Goal: Use online tool/utility: Utilize a website feature to perform a specific function

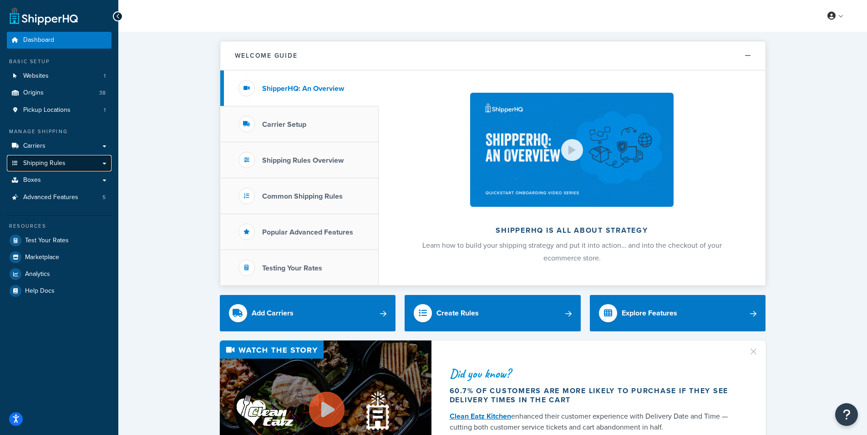
click at [42, 165] on span "Shipping Rules" at bounding box center [44, 164] width 42 height 8
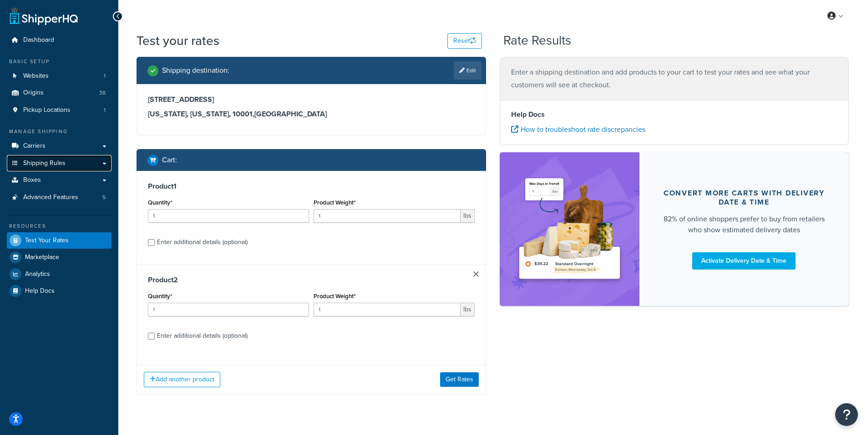
click at [43, 160] on span "Shipping Rules" at bounding box center [44, 164] width 42 height 8
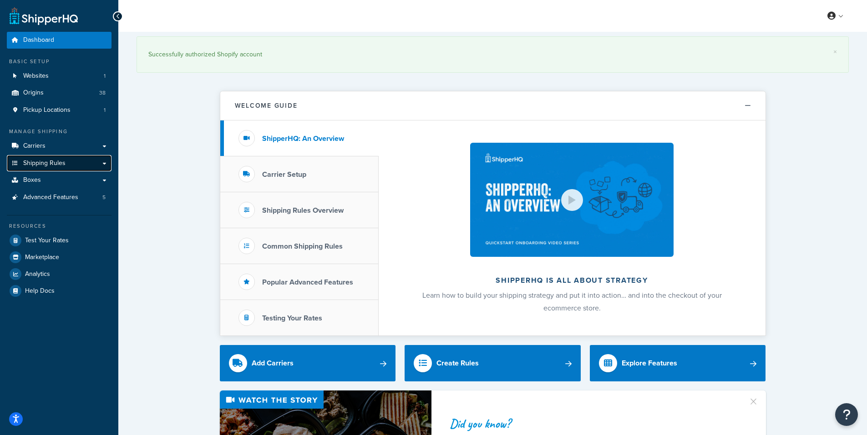
click at [38, 162] on span "Shipping Rules" at bounding box center [44, 164] width 42 height 8
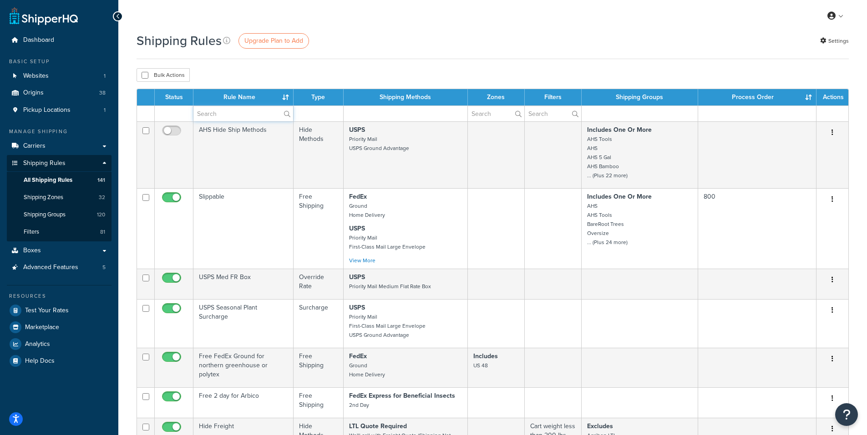
paste input "Not Assigned Under 9"
type input "Not Assigned Under 9"
drag, startPoint x: 266, startPoint y: 117, endPoint x: 193, endPoint y: 107, distance: 73.0
click at [193, 107] on input "Not Assigned Under 9" at bounding box center [243, 113] width 100 height 15
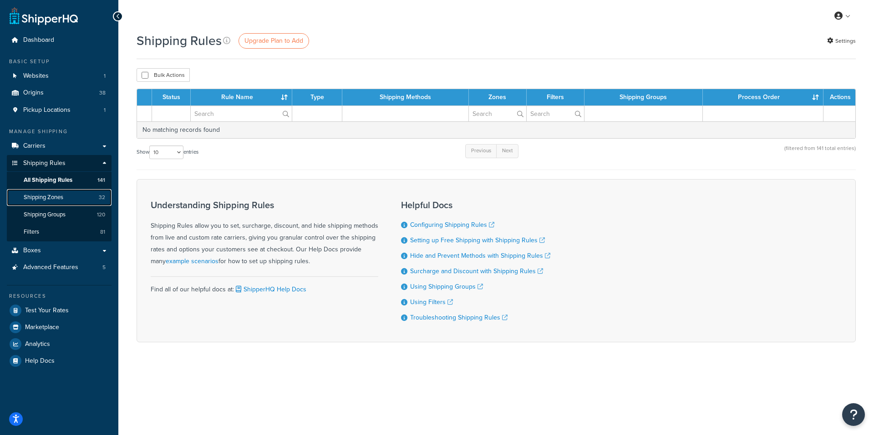
click at [42, 197] on span "Shipping Zones" at bounding box center [44, 198] width 40 height 8
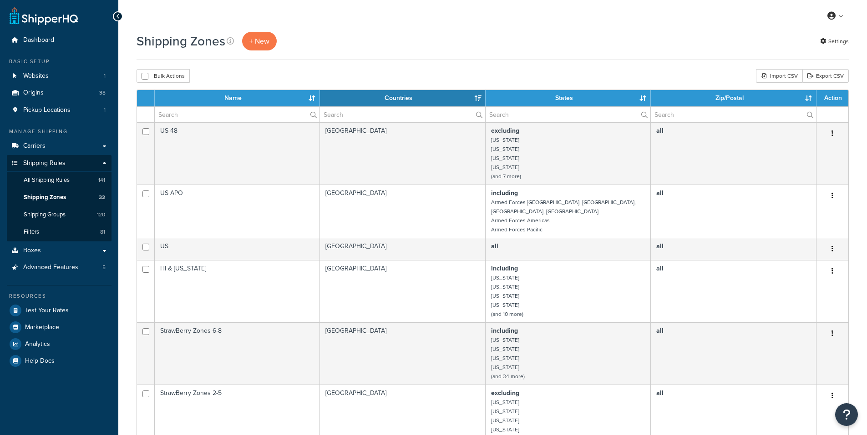
select select "15"
paste input "Not Assigned Under 9"
type input "Not Assigned Under 9"
drag, startPoint x: 229, startPoint y: 115, endPoint x: 148, endPoint y: 115, distance: 81.4
click at [148, 115] on tr "Not Assigned Under 9" at bounding box center [492, 114] width 711 height 16
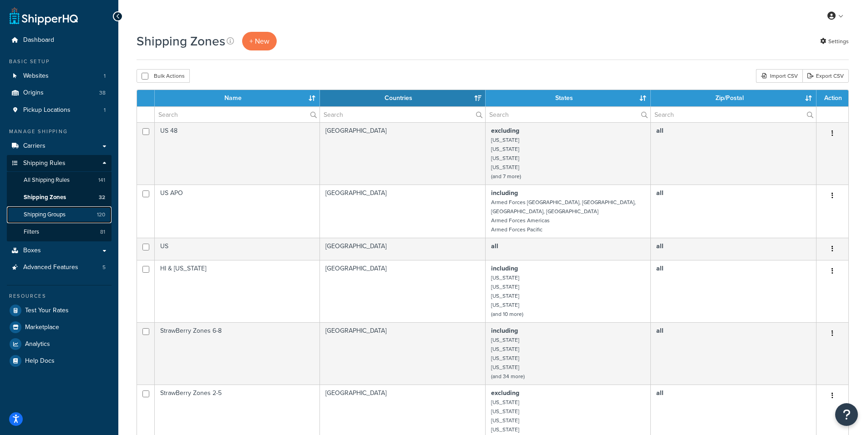
click at [52, 216] on span "Shipping Groups" at bounding box center [45, 215] width 42 height 8
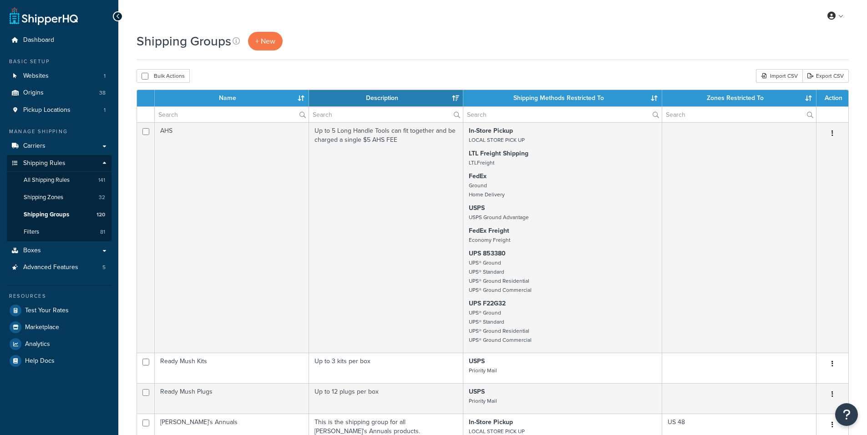
select select "15"
click at [177, 116] on input "text" at bounding box center [232, 114] width 154 height 15
paste input "Not Assigned Under 9"
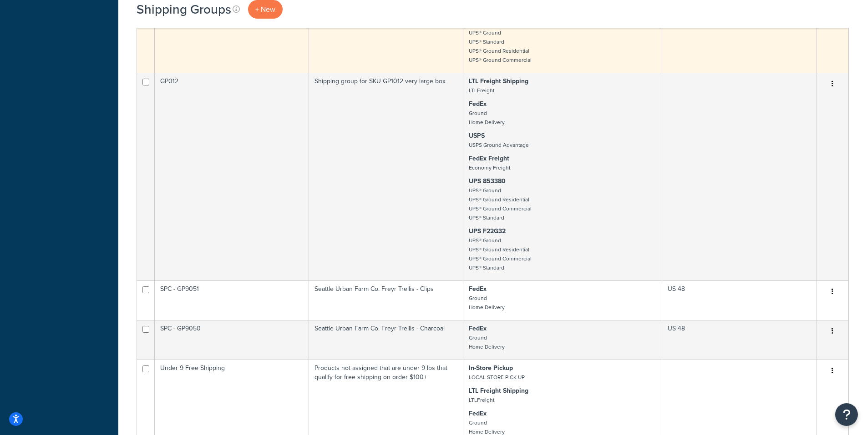
scroll to position [1547, 0]
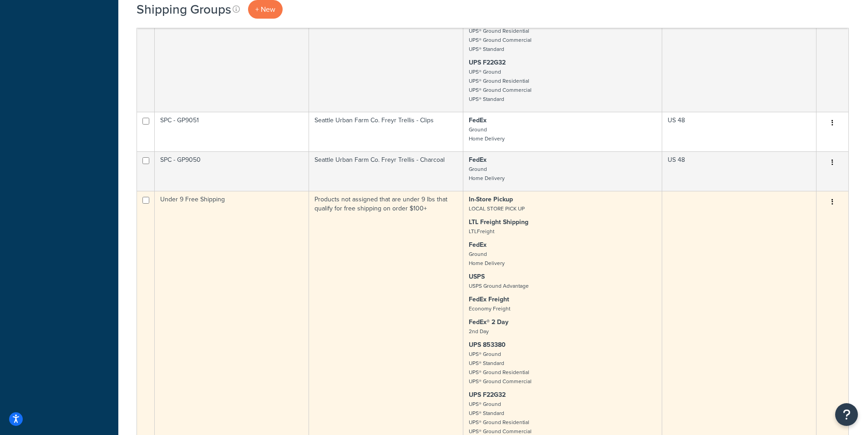
type input "Not Assigned Under 9"
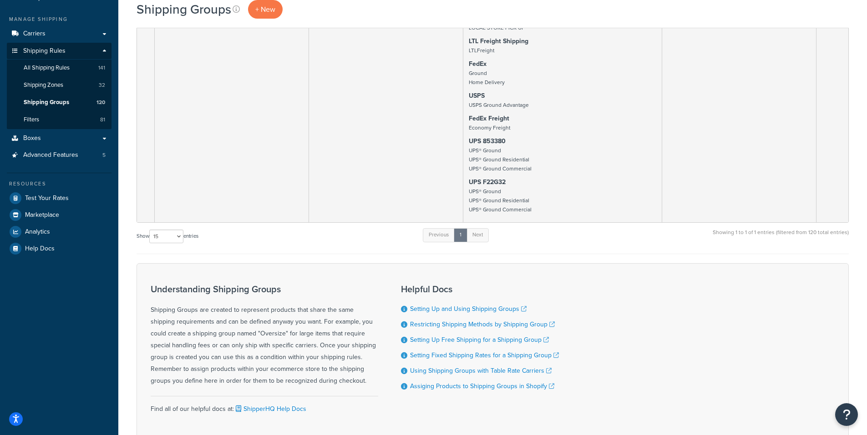
scroll to position [0, 0]
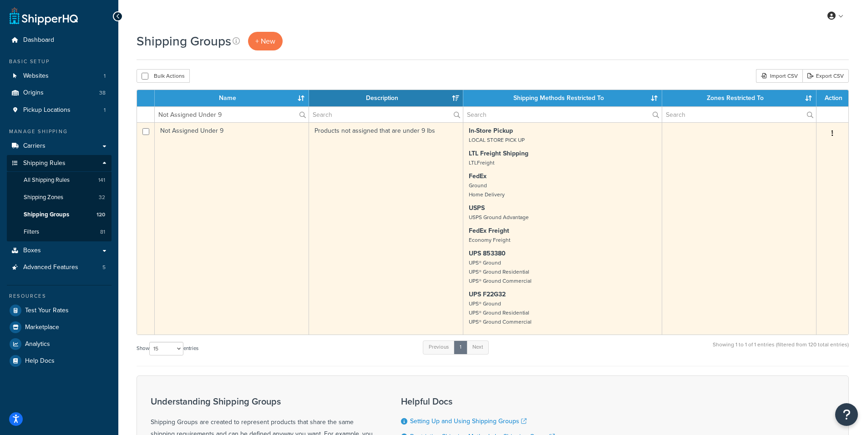
click at [190, 129] on td "Not Assigned Under 9" at bounding box center [232, 228] width 154 height 212
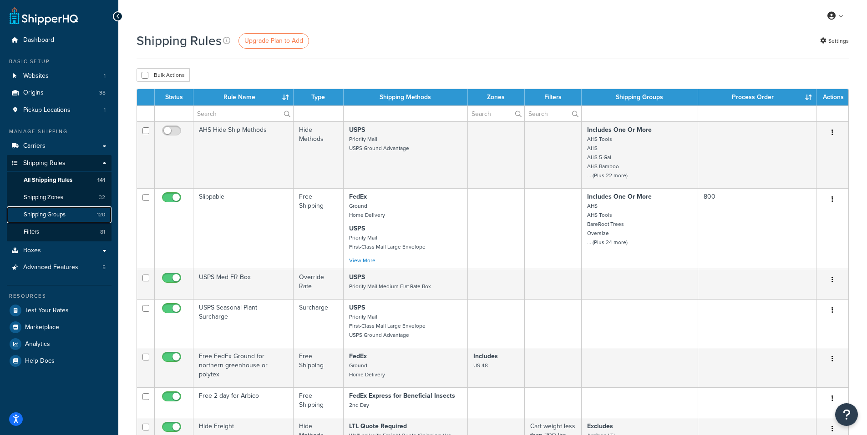
click at [42, 216] on span "Shipping Groups" at bounding box center [45, 215] width 42 height 8
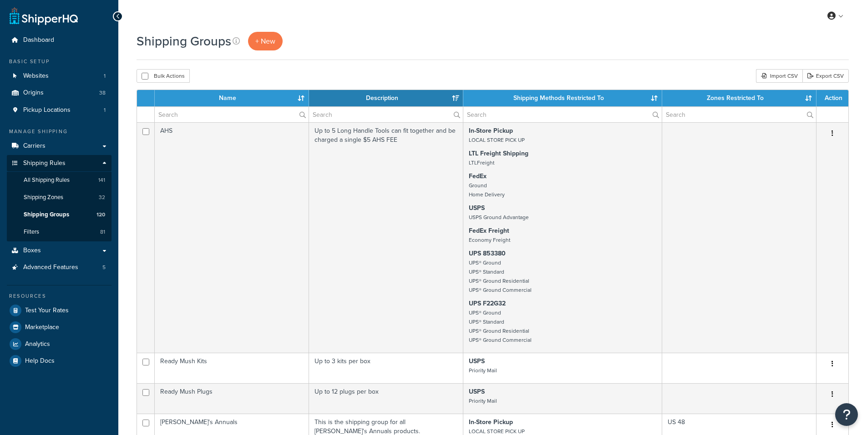
select select "15"
click at [183, 116] on input "text" at bounding box center [232, 114] width 154 height 15
click at [182, 110] on input "text" at bounding box center [232, 114] width 154 height 15
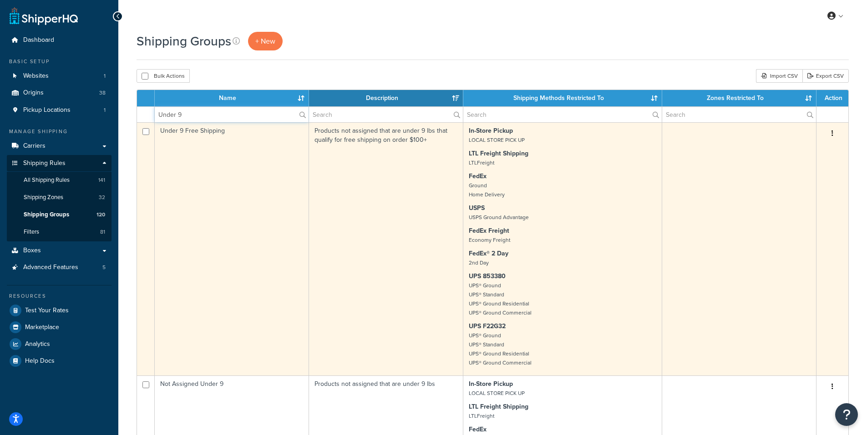
type input "Under 9"
click at [182, 131] on td "Under 9 Free Shipping" at bounding box center [232, 248] width 154 height 253
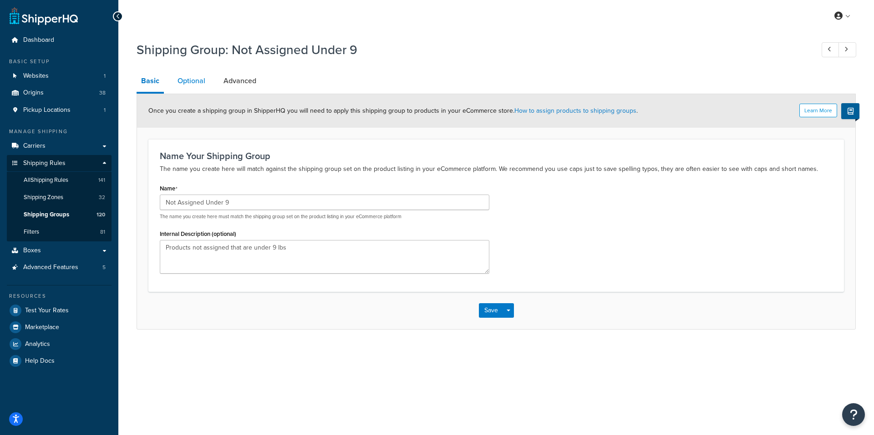
click at [192, 82] on link "Optional" at bounding box center [191, 81] width 37 height 22
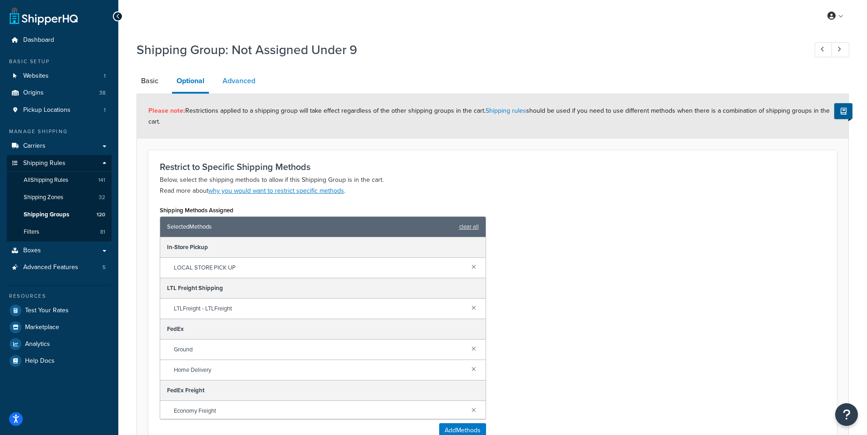
click at [234, 81] on link "Advanced" at bounding box center [239, 81] width 42 height 22
select select "77.5"
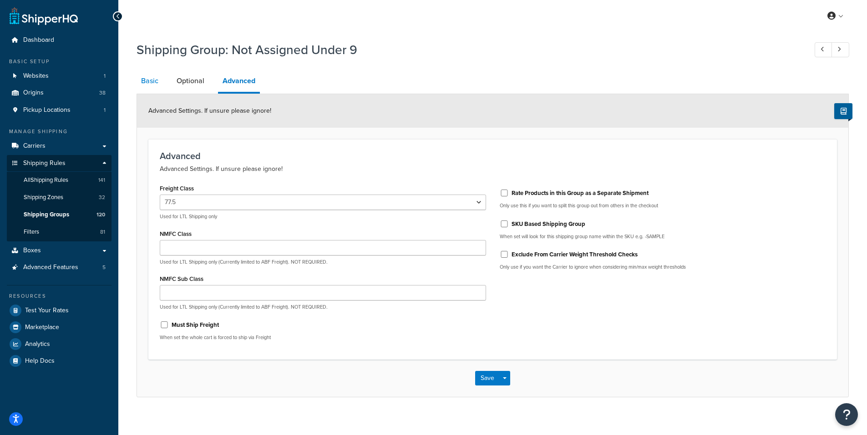
click at [146, 79] on link "Basic" at bounding box center [149, 81] width 26 height 22
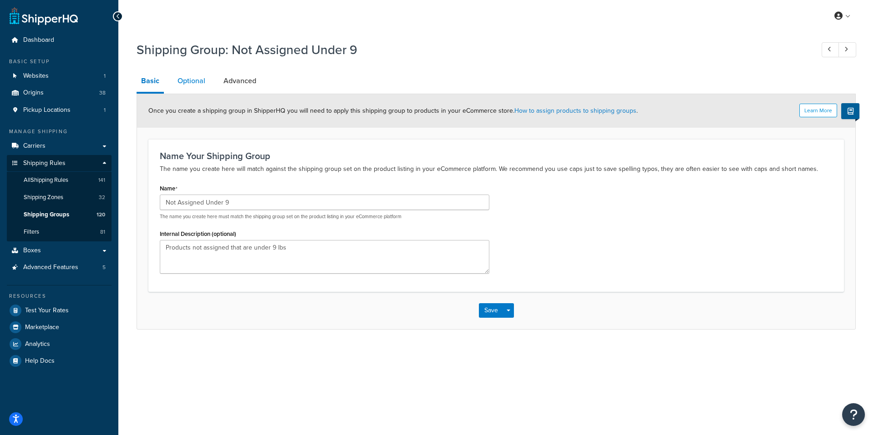
click at [190, 82] on link "Optional" at bounding box center [191, 81] width 37 height 22
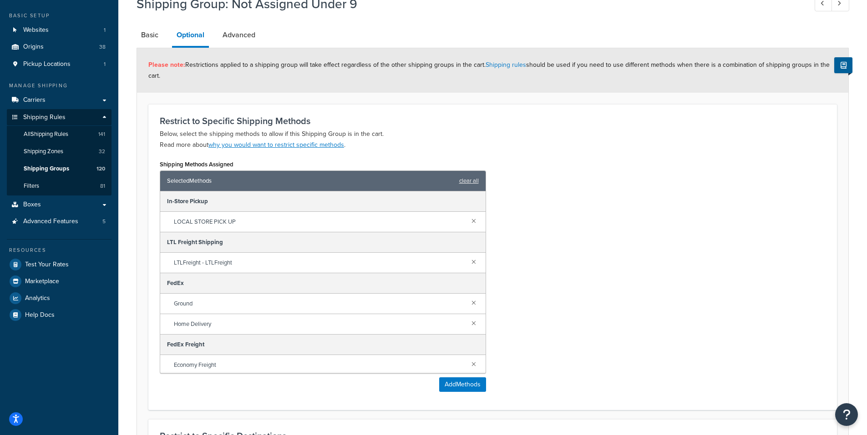
scroll to position [42, 0]
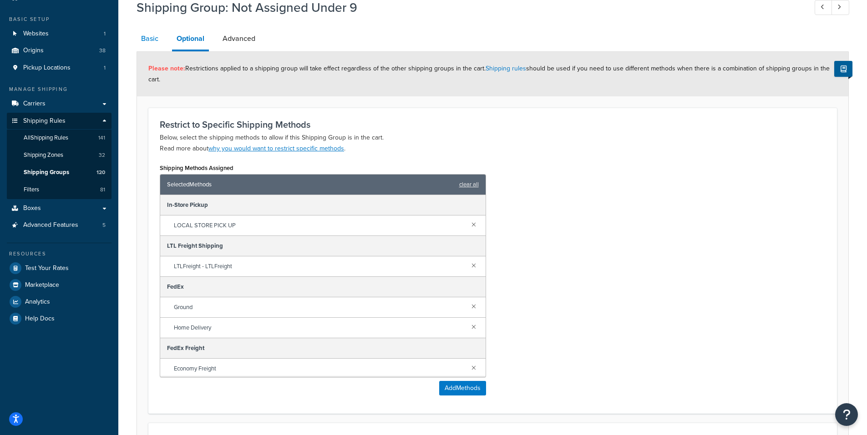
click at [143, 38] on link "Basic" at bounding box center [149, 39] width 26 height 22
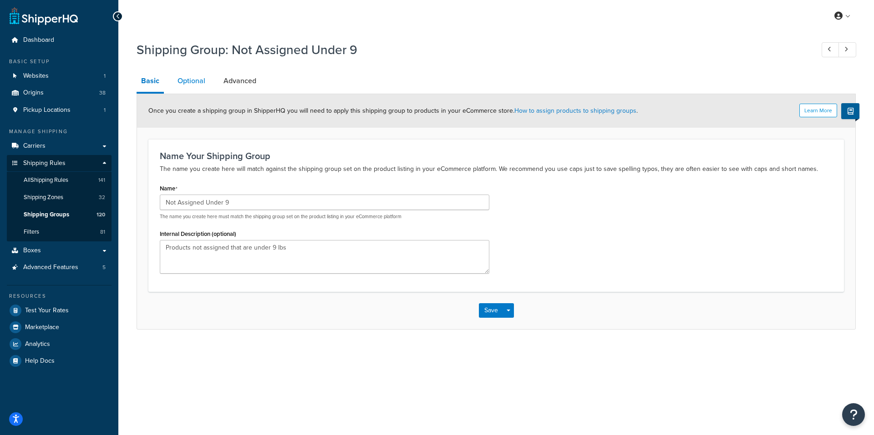
click at [185, 79] on link "Optional" at bounding box center [191, 81] width 37 height 22
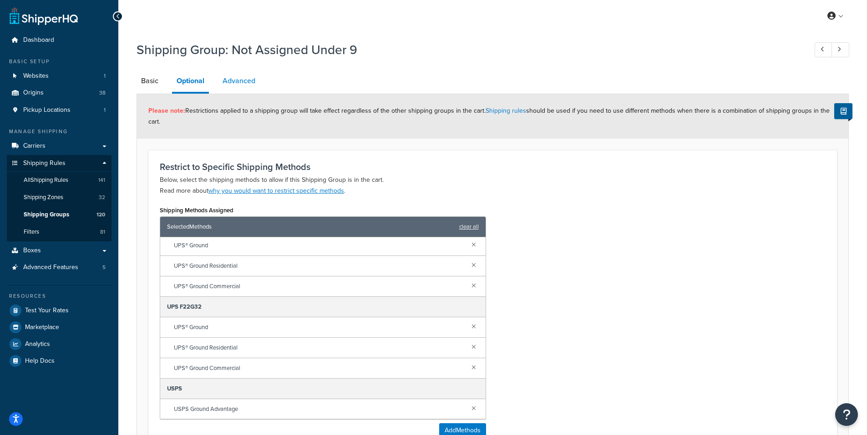
click at [234, 80] on link "Advanced" at bounding box center [239, 81] width 42 height 22
select select "77.5"
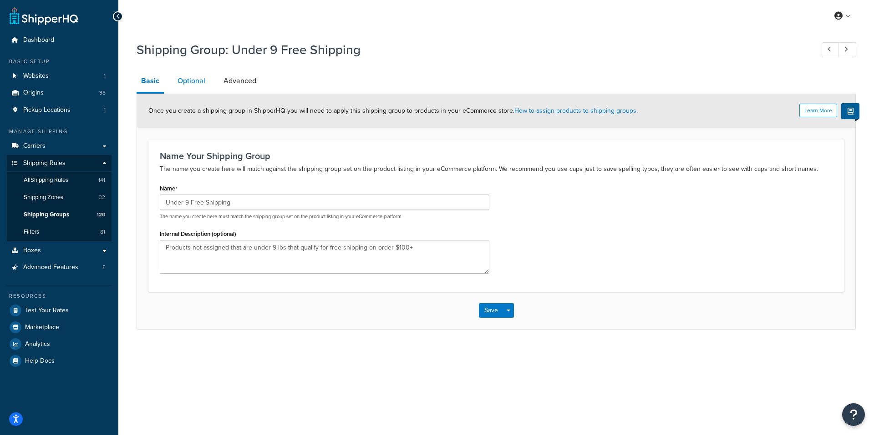
click at [193, 84] on link "Optional" at bounding box center [191, 81] width 37 height 22
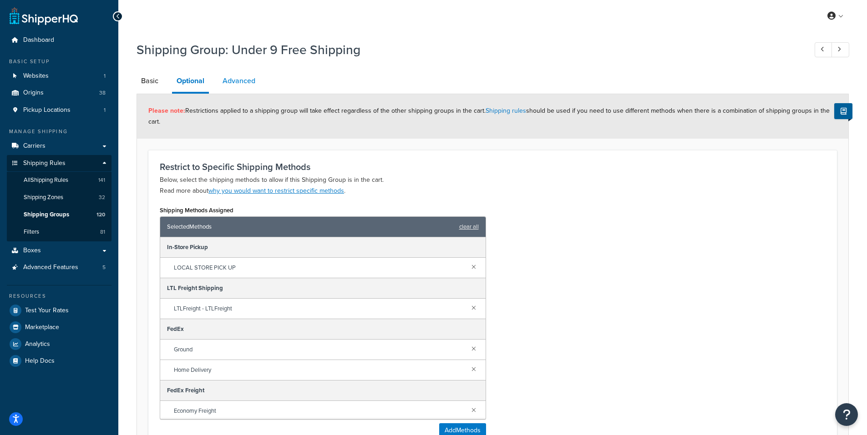
click at [232, 80] on link "Advanced" at bounding box center [239, 81] width 42 height 22
select select "77.5"
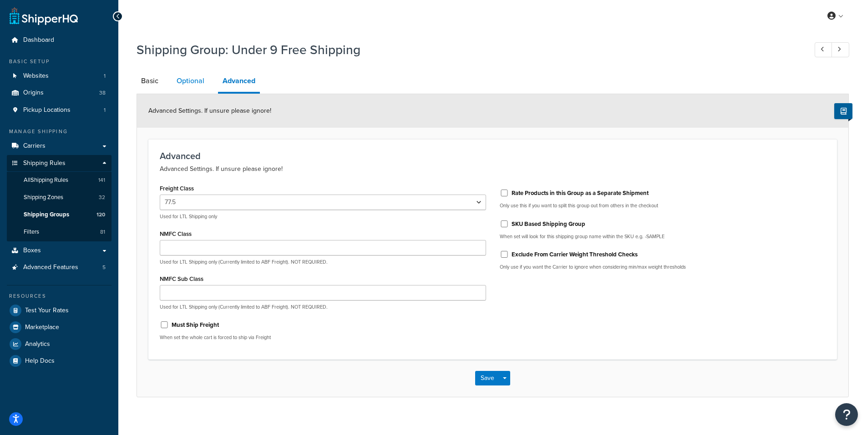
drag, startPoint x: 194, startPoint y: 81, endPoint x: 173, endPoint y: 81, distance: 20.9
click at [195, 81] on link "Optional" at bounding box center [190, 81] width 37 height 22
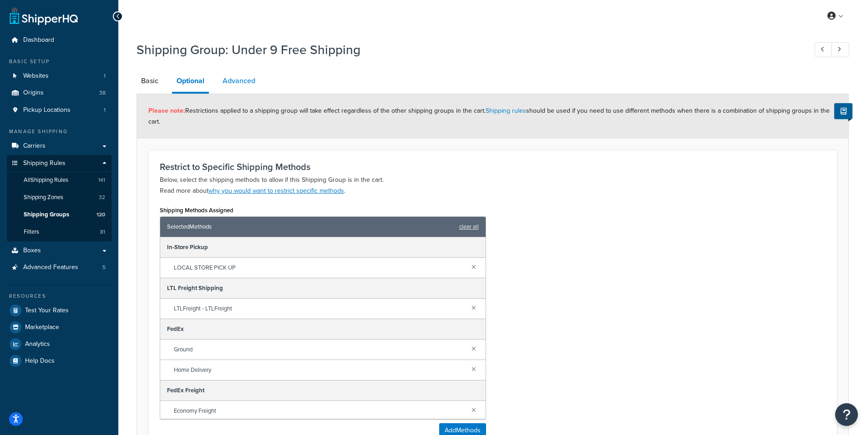
click at [239, 81] on link "Advanced" at bounding box center [239, 81] width 42 height 22
select select "77.5"
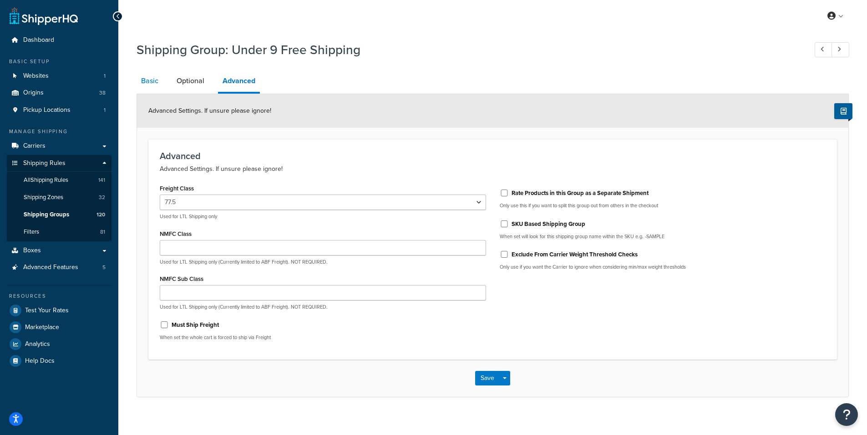
click at [145, 79] on link "Basic" at bounding box center [149, 81] width 26 height 22
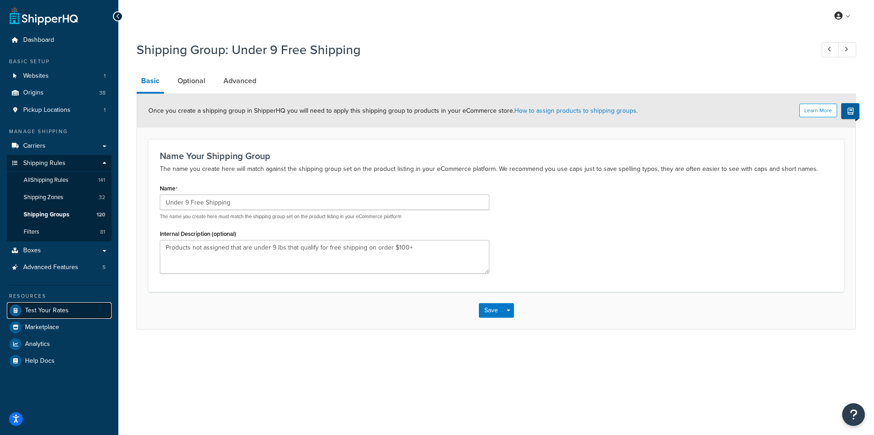
click at [45, 309] on span "Test Your Rates" at bounding box center [47, 311] width 44 height 8
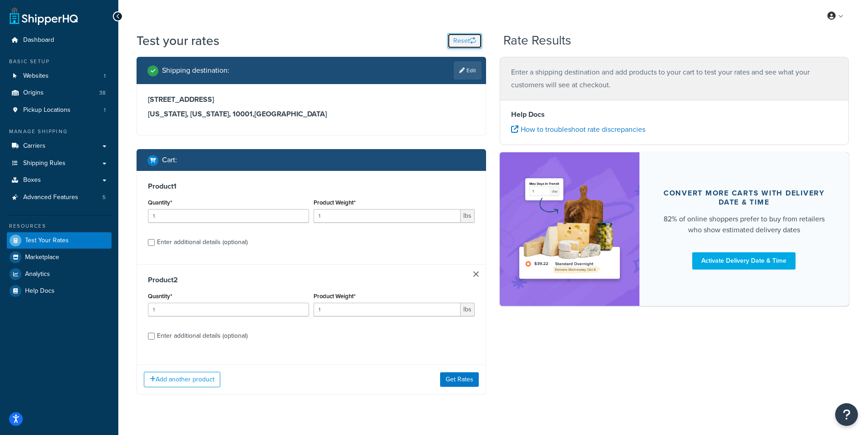
click at [454, 43] on button "Reset" at bounding box center [464, 40] width 35 height 15
select select "TX"
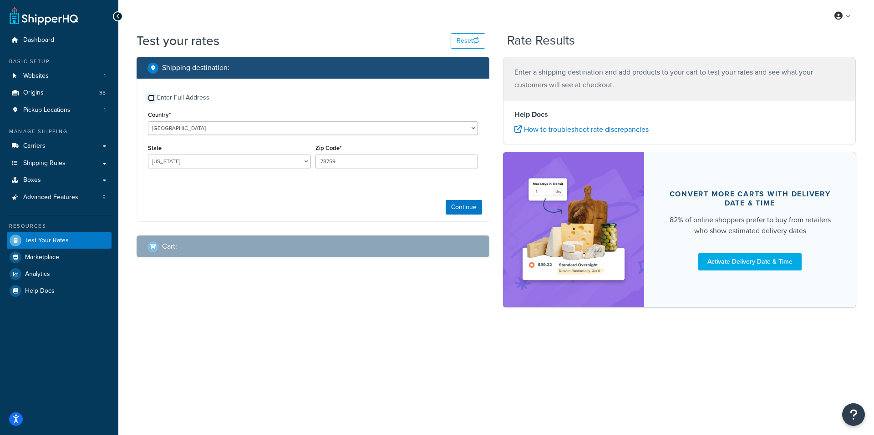
click at [150, 96] on input "Enter Full Address" at bounding box center [151, 98] width 7 height 7
checkbox input "true"
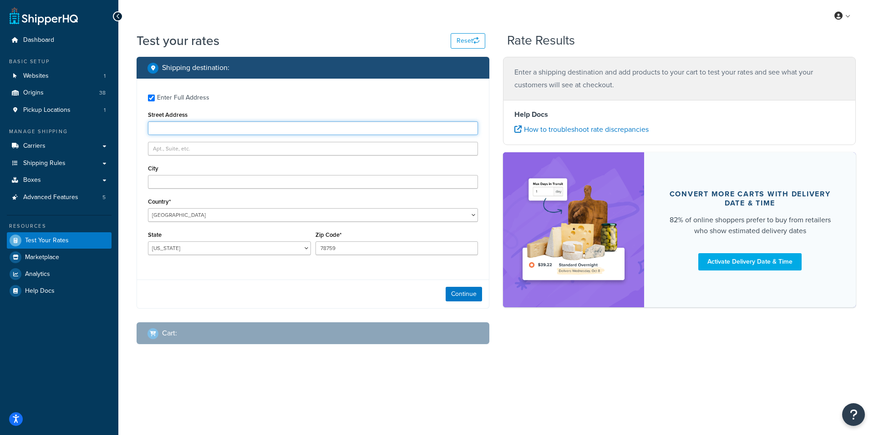
click at [177, 128] on input "Street Address" at bounding box center [313, 128] width 330 height 14
type input "10944 Chances R Rd."
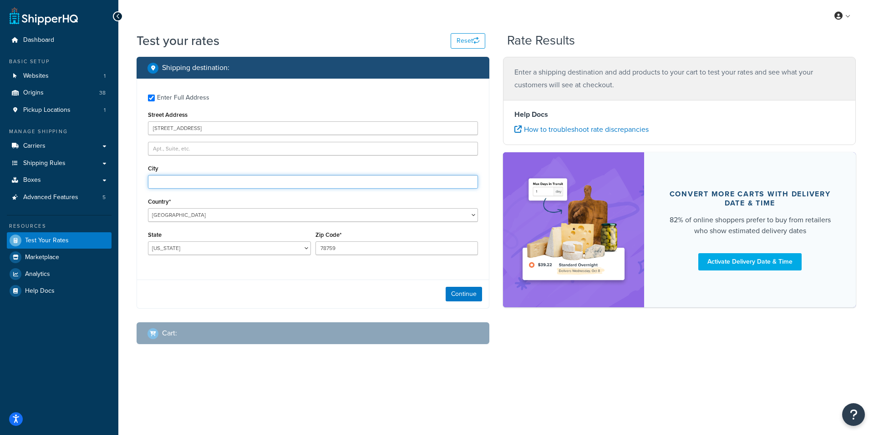
type input "Penn Valley"
select select "CA"
drag, startPoint x: 339, startPoint y: 248, endPoint x: 308, endPoint y: 249, distance: 30.9
click at [308, 249] on div "State Alabama Alaska American Samoa Arizona Arkansas Armed Forces Americas Arme…" at bounding box center [313, 245] width 334 height 33
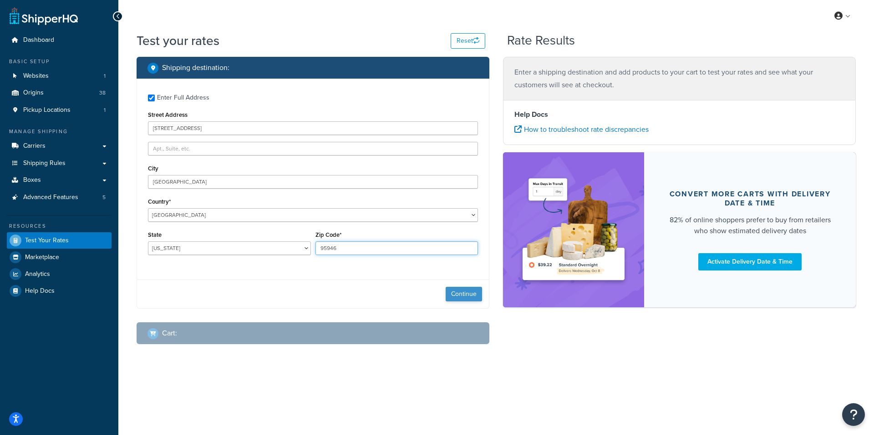
type input "95946"
click at [454, 297] on button "Continue" at bounding box center [463, 294] width 36 height 15
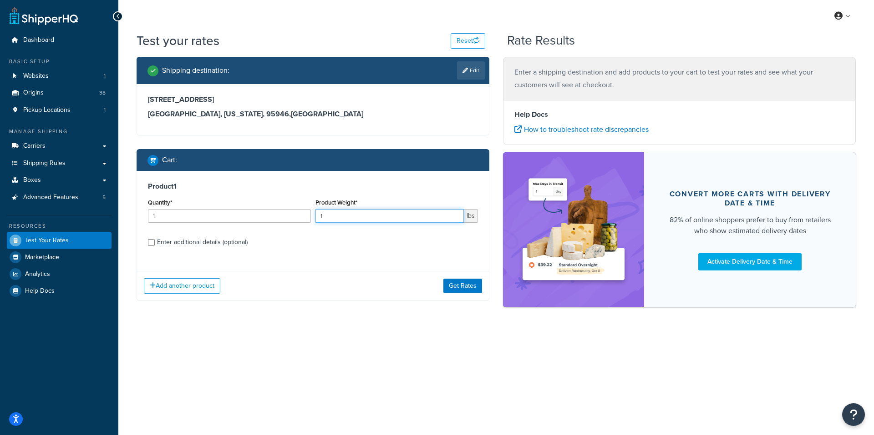
drag, startPoint x: 328, startPoint y: 217, endPoint x: 288, endPoint y: 189, distance: 49.3
click at [280, 199] on div "Quantity* 1 Product Weight* 1 lbs" at bounding box center [313, 213] width 334 height 33
type input "3"
click at [150, 243] on input "Enter additional details (optional)" at bounding box center [151, 242] width 7 height 7
checkbox input "true"
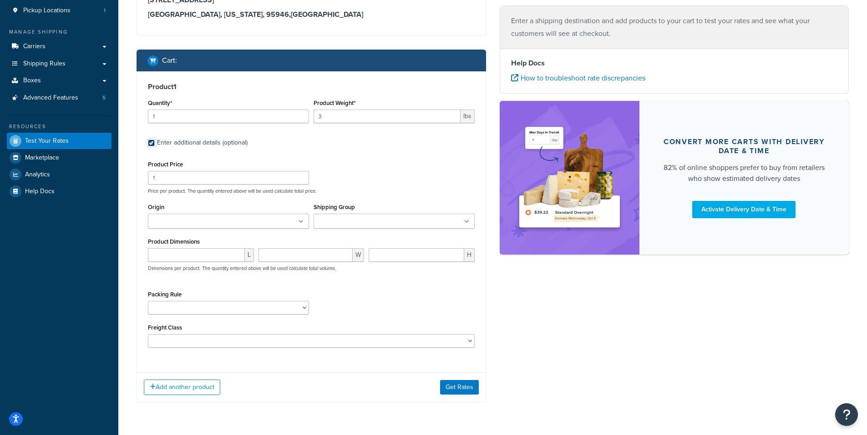
scroll to position [126, 0]
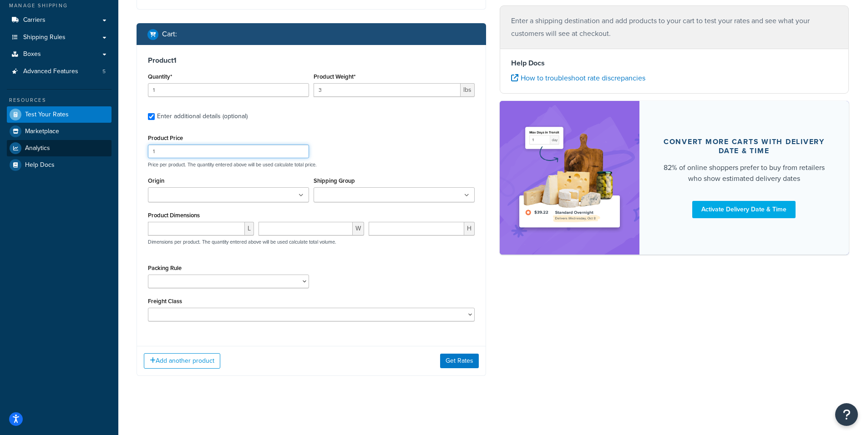
drag, startPoint x: 155, startPoint y: 146, endPoint x: 70, endPoint y: 142, distance: 84.7
click at [70, 142] on div "Dashboard Basic Setup Websites 1 Origins 38 Pickup Locations 1 Manage Shipping …" at bounding box center [433, 154] width 867 height 561
type input "27.99"
click at [197, 198] on input "Origin" at bounding box center [191, 196] width 81 height 10
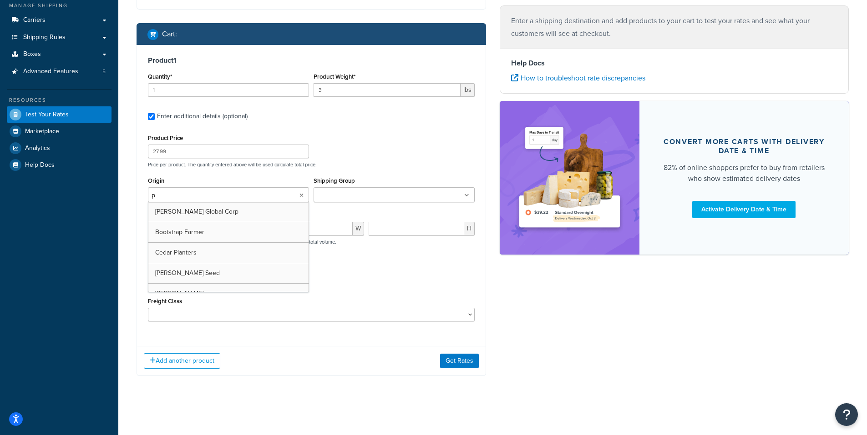
type input "pv"
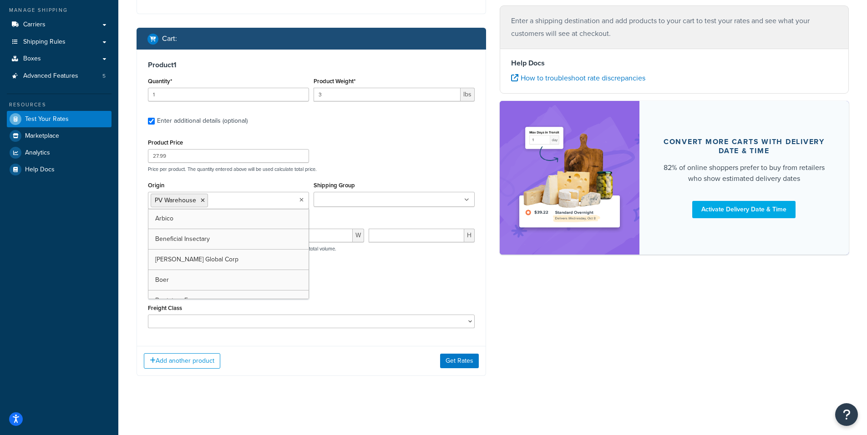
drag, startPoint x: 179, startPoint y: 215, endPoint x: 332, endPoint y: 208, distance: 153.0
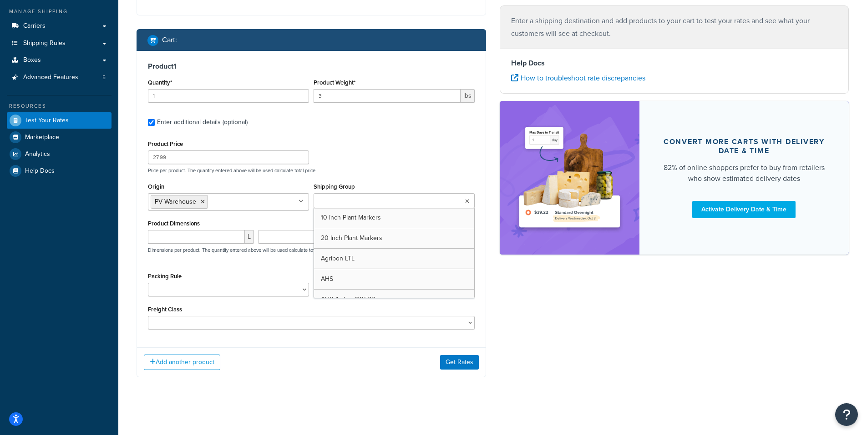
scroll to position [121, 0]
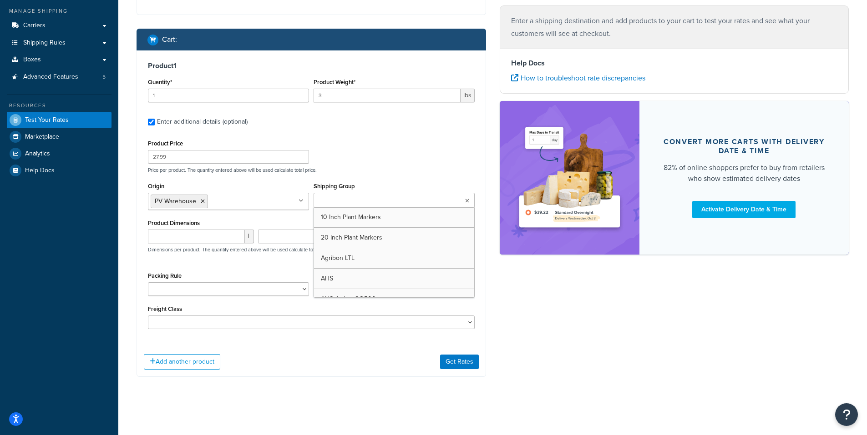
click at [338, 203] on input "Shipping Group" at bounding box center [356, 201] width 81 height 10
click at [390, 177] on div "Product Price 27.99 Price per product. The quantity entered above will be used …" at bounding box center [311, 233] width 327 height 192
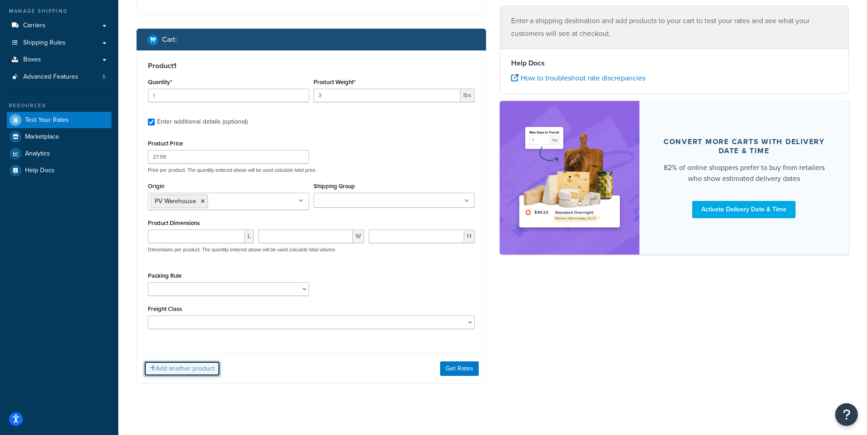
click at [174, 374] on button "Add another product" at bounding box center [182, 368] width 76 height 15
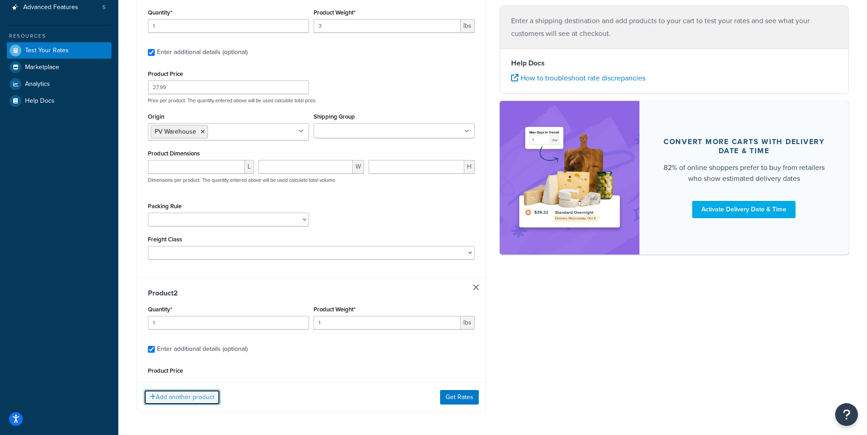
scroll to position [210, 0]
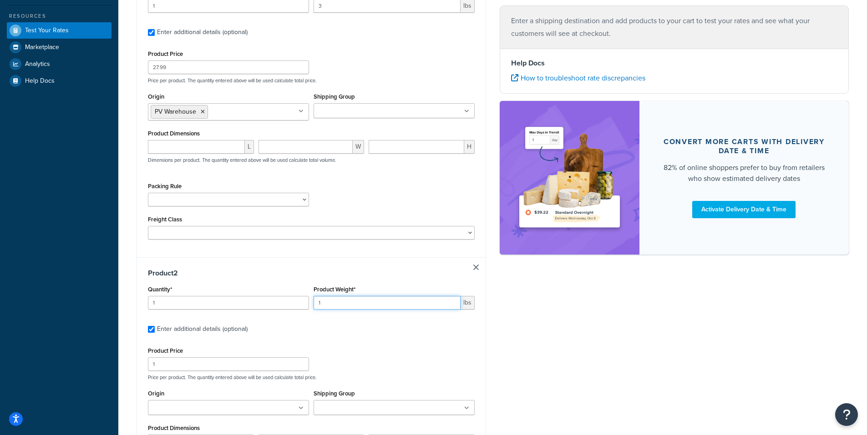
drag, startPoint x: 340, startPoint y: 308, endPoint x: 289, endPoint y: 299, distance: 52.3
click at [289, 299] on div "Quantity* 1 Product Weight* 1 lbs" at bounding box center [311, 299] width 331 height 33
type input "3"
click at [379, 341] on div "Product 2 Quantity* 1 Product Weight* 3 lbs Enter additional details (optional)…" at bounding box center [311, 405] width 348 height 295
drag, startPoint x: 151, startPoint y: 360, endPoint x: 367, endPoint y: 20, distance: 402.9
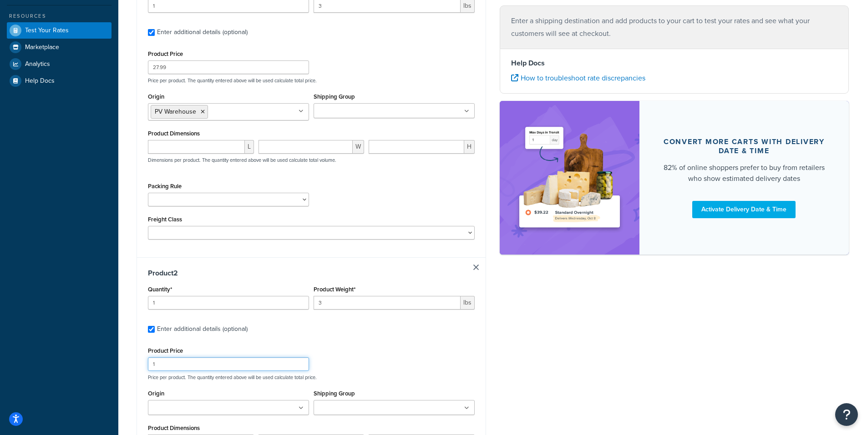
click at [140, 332] on div "Product 2 Quantity* 1 Product Weight* 3 lbs Enter additional details (optional)…" at bounding box center [311, 405] width 348 height 295
type input "9.99"
click at [358, 337] on div "Product 2 Quantity* 1 Product Weight* 3 lbs Enter additional details (optional)…" at bounding box center [311, 405] width 348 height 295
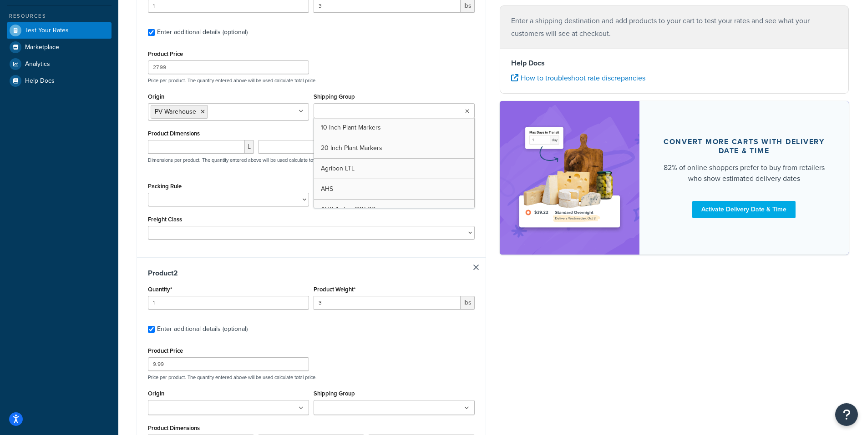
paste input "Under 9 Free Shipping"
type input "Under 9 Free Shipping"
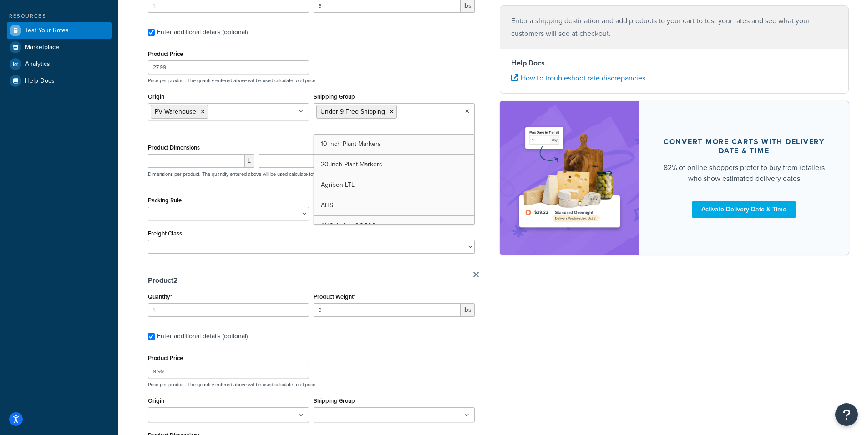
click at [277, 192] on div "Product Price 27.99 Price per product. The quantity entered above will be used …" at bounding box center [311, 151] width 327 height 206
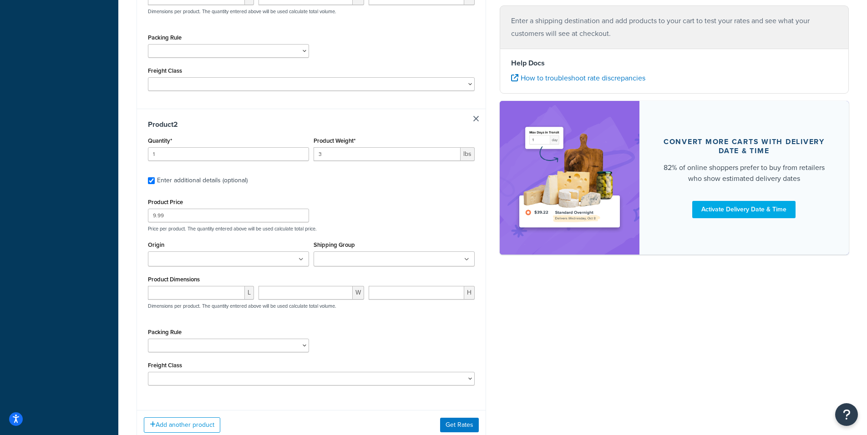
scroll to position [437, 0]
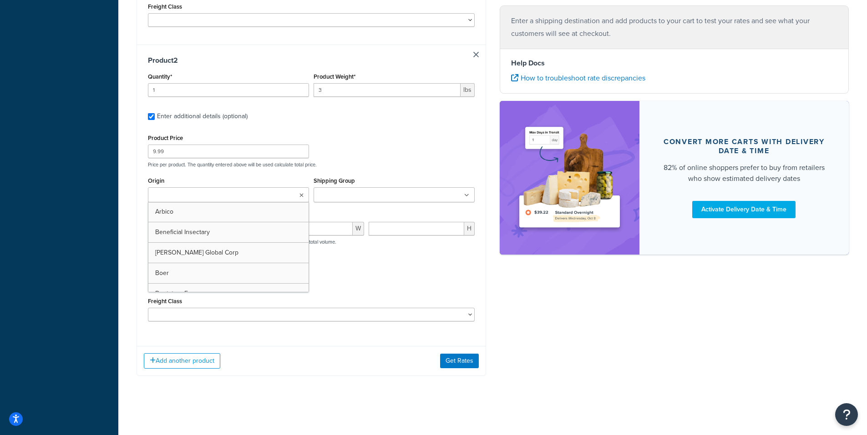
click at [185, 195] on input "Origin" at bounding box center [191, 196] width 81 height 10
type input "pv"
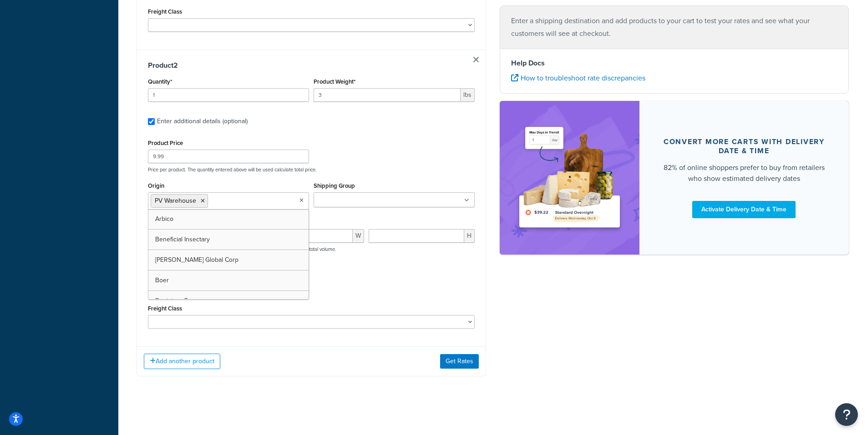
scroll to position [433, 0]
click at [438, 264] on div "Product Price 9.99 Price per product. The quantity entered above will be used c…" at bounding box center [311, 232] width 327 height 192
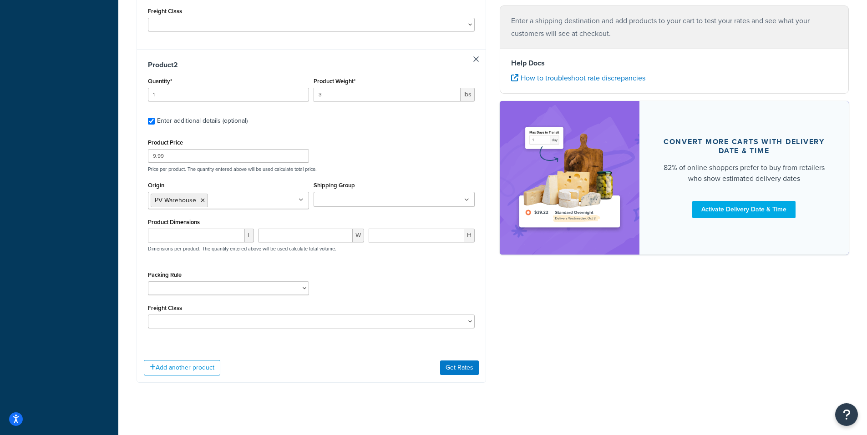
click at [343, 200] on input "Shipping Group" at bounding box center [356, 200] width 81 height 10
paste input "Not Assigned Under 9"
type input "Not Assigned Under 9"
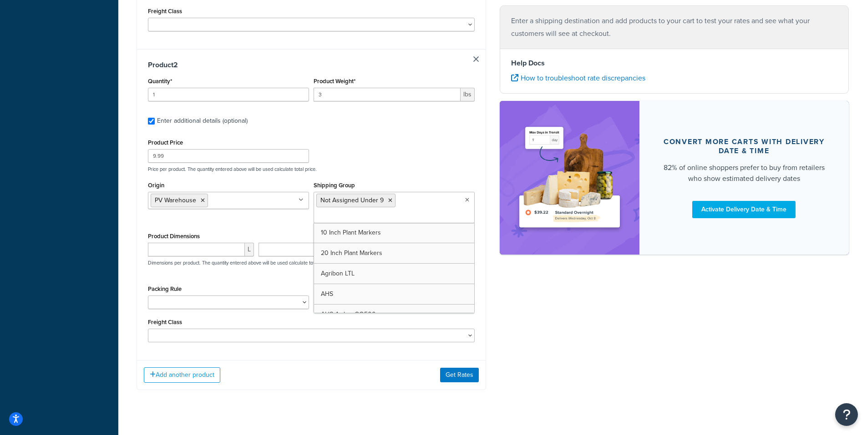
click at [571, 335] on div "Shipping destination : Edit 10944 Chances R Rd. Penn Valley, California, 95946 …" at bounding box center [493, 14] width 726 height 780
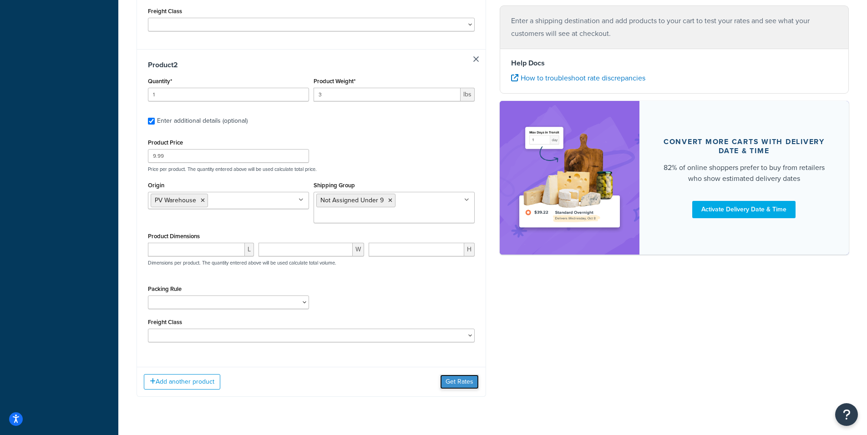
click at [460, 380] on button "Get Rates" at bounding box center [459, 382] width 39 height 15
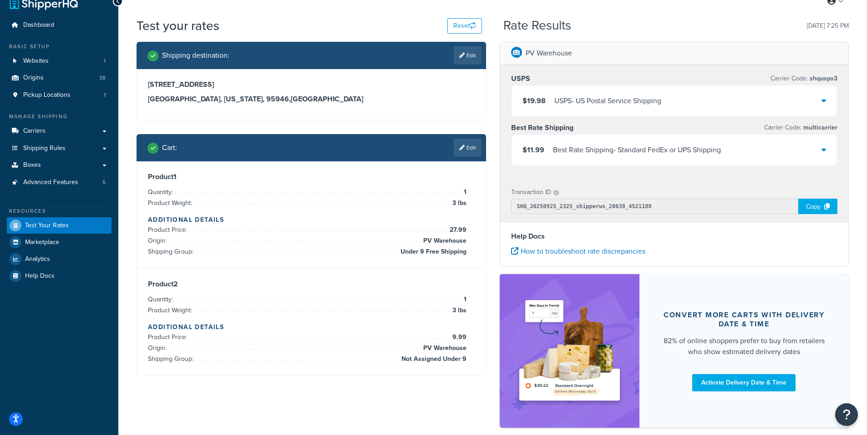
scroll to position [63, 0]
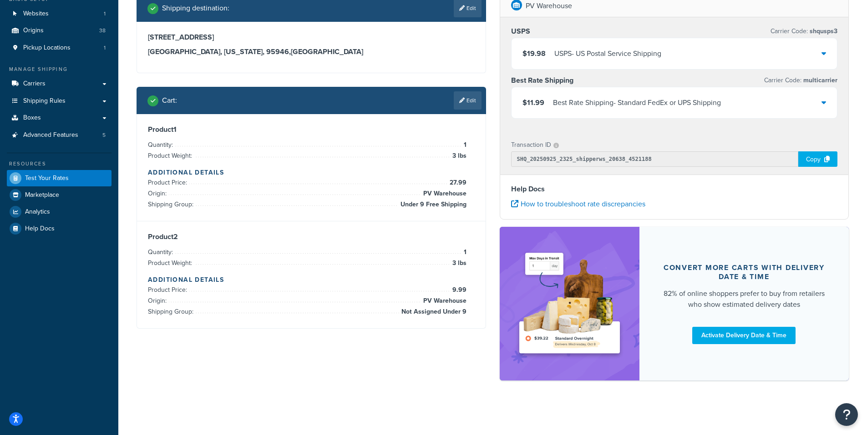
click at [827, 101] on div "$11.99 Best Rate Shipping - Standard FedEx or UPS Shipping" at bounding box center [674, 102] width 326 height 31
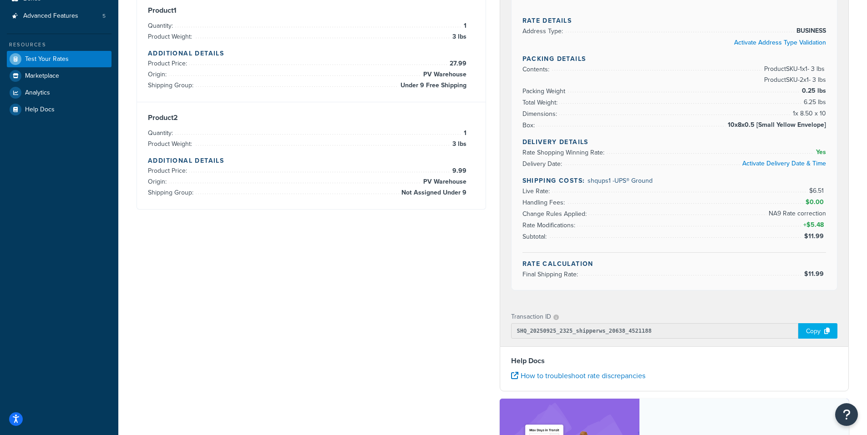
scroll to position [127, 0]
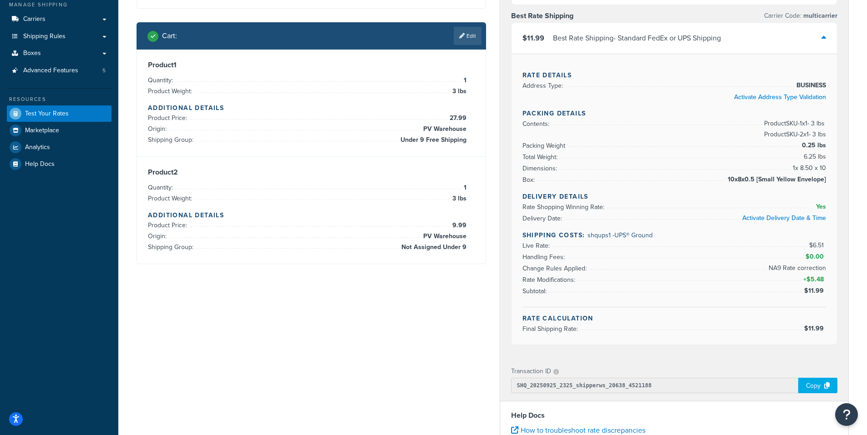
drag, startPoint x: 466, startPoint y: 36, endPoint x: 455, endPoint y: 85, distance: 50.3
click at [465, 39] on link "Edit" at bounding box center [468, 36] width 28 height 18
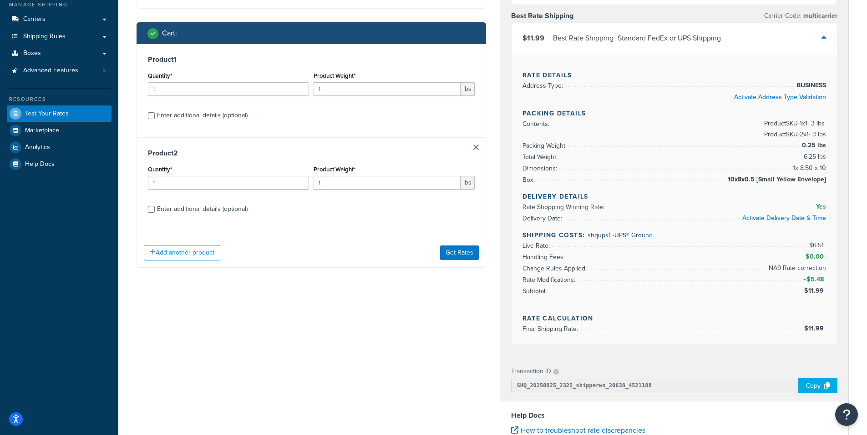
click at [147, 208] on div "Product 2 Quantity* 1 Product Weight* 1 lbs Enter additional details (optional)" at bounding box center [311, 184] width 348 height 94
click at [151, 117] on input "Enter additional details (optional)" at bounding box center [151, 115] width 7 height 7
checkbox input "true"
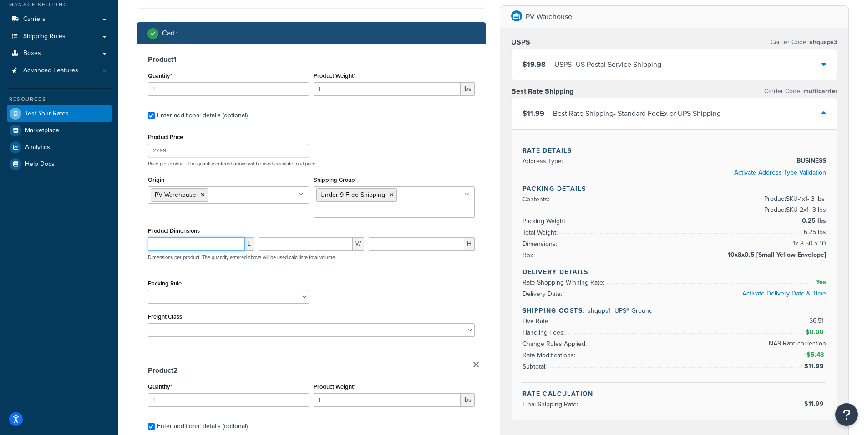
click at [173, 247] on input "number" at bounding box center [196, 244] width 97 height 14
paste input "9.125"
type input "9.125"
paste input "9.125"
type input "9.125"
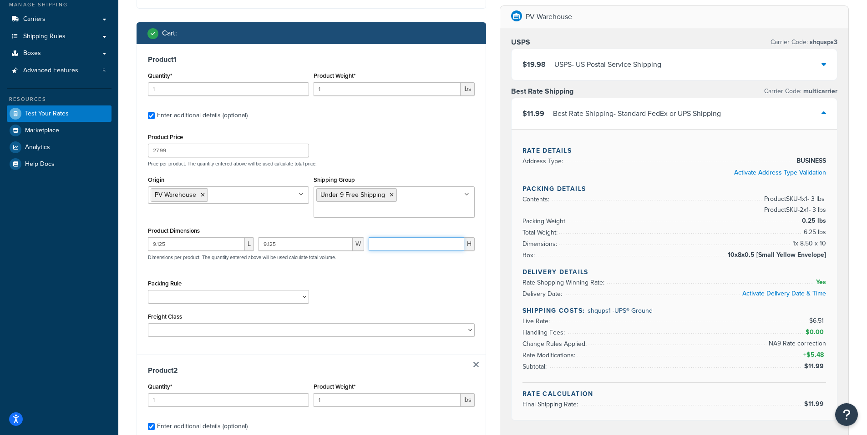
paste input "9.125"
type input "9.125"
drag, startPoint x: 265, startPoint y: 244, endPoint x: 248, endPoint y: 242, distance: 17.3
click at [248, 242] on div "9.125 L 9.125 W 9.125 H Dimensions per product. The quantity entered above will…" at bounding box center [311, 253] width 331 height 33
type input "3.125"
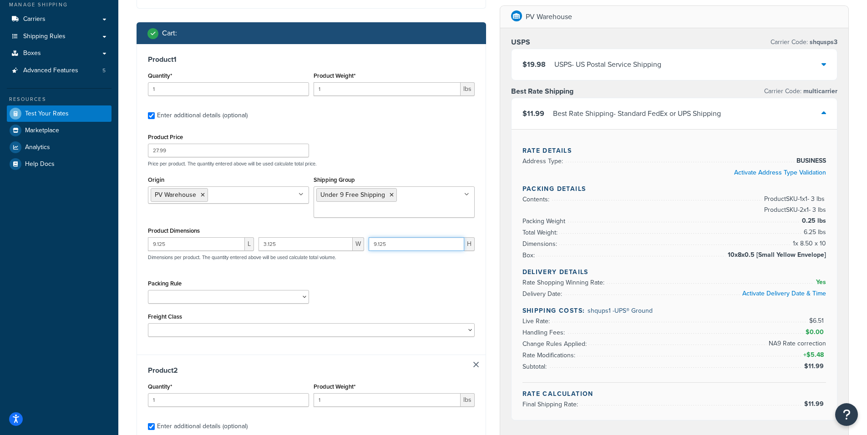
drag, startPoint x: 376, startPoint y: 246, endPoint x: 364, endPoint y: 250, distance: 12.9
click at [369, 245] on input "9.125" at bounding box center [417, 244] width 96 height 14
type input "3.125"
click at [375, 273] on div "Product Price 27.99 Price per product. The quantity entered above will be used …" at bounding box center [311, 234] width 327 height 206
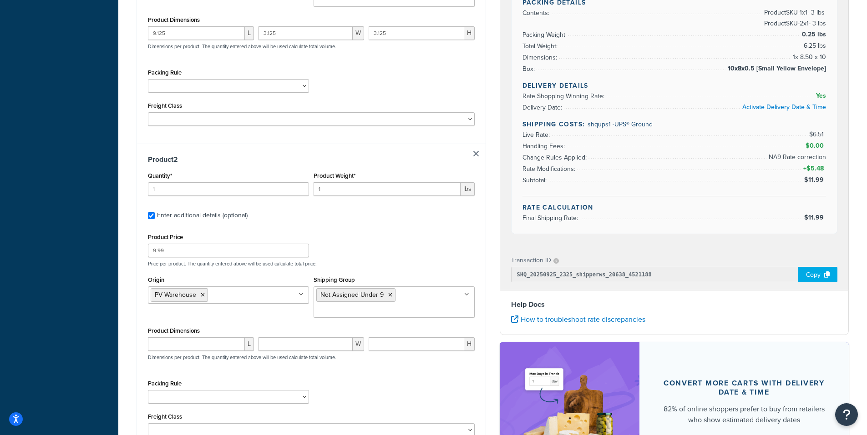
scroll to position [400, 0]
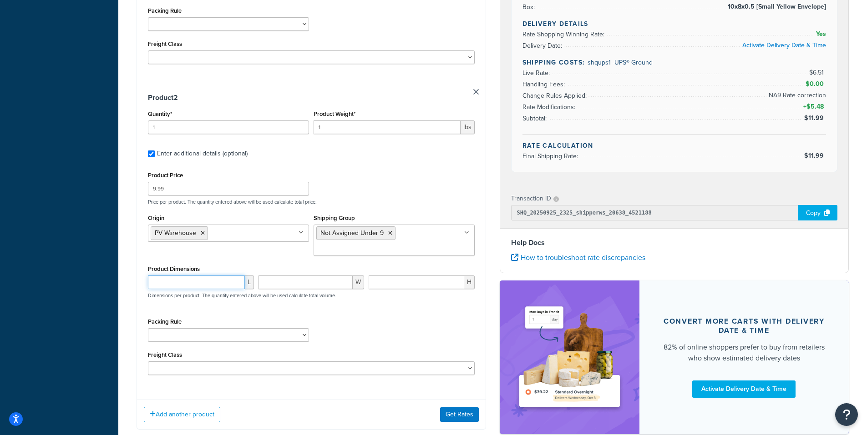
click at [164, 281] on input "number" at bounding box center [196, 283] width 97 height 14
type input "7.5"
drag, startPoint x: 279, startPoint y: 280, endPoint x: 293, endPoint y: 279, distance: 13.2
click at [280, 279] on input "number" at bounding box center [305, 283] width 95 height 14
type input "5"
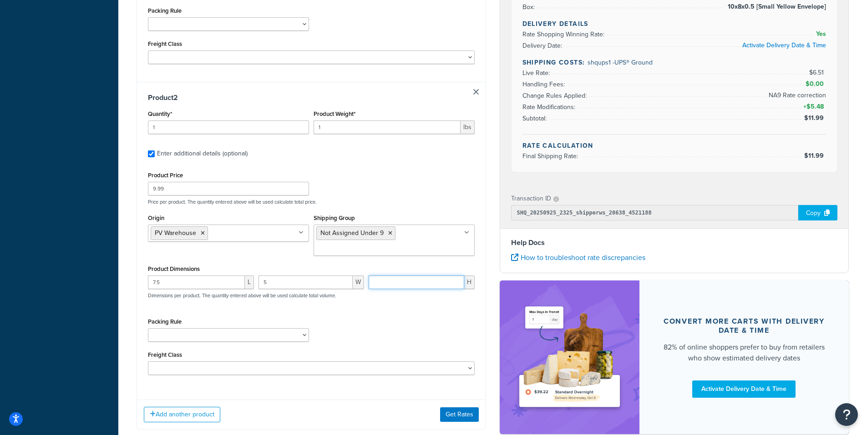
click at [388, 284] on input "number" at bounding box center [417, 283] width 96 height 14
type input "5"
click at [454, 414] on button "Get Rates" at bounding box center [459, 415] width 39 height 15
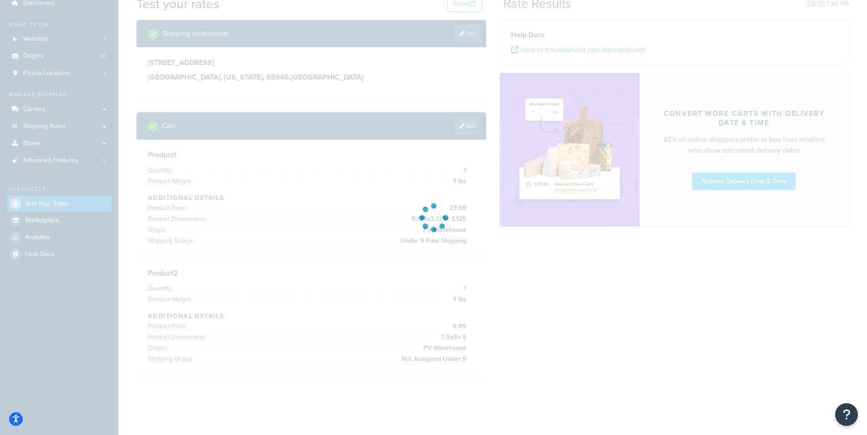
scroll to position [63, 0]
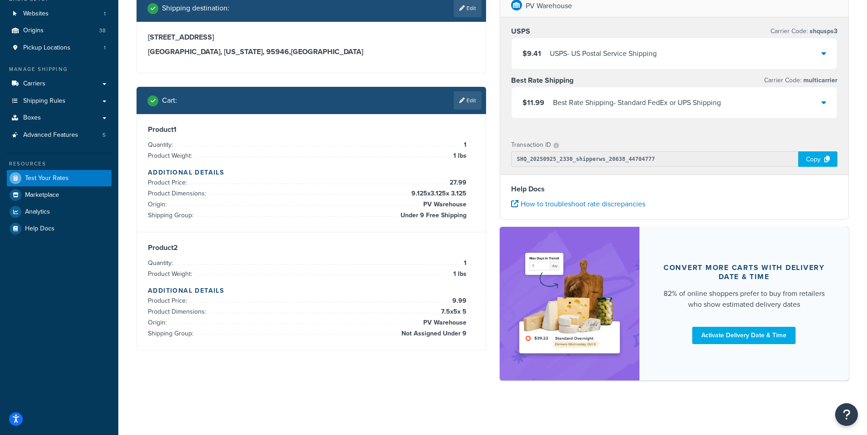
click at [824, 101] on icon at bounding box center [823, 102] width 5 height 7
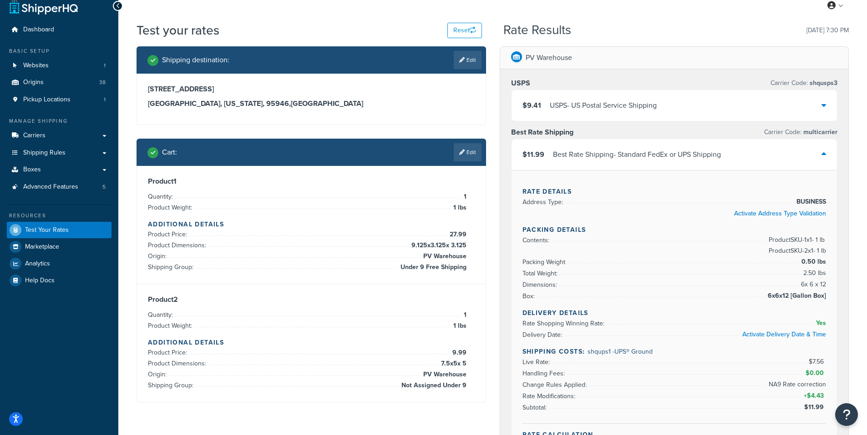
scroll to position [0, 0]
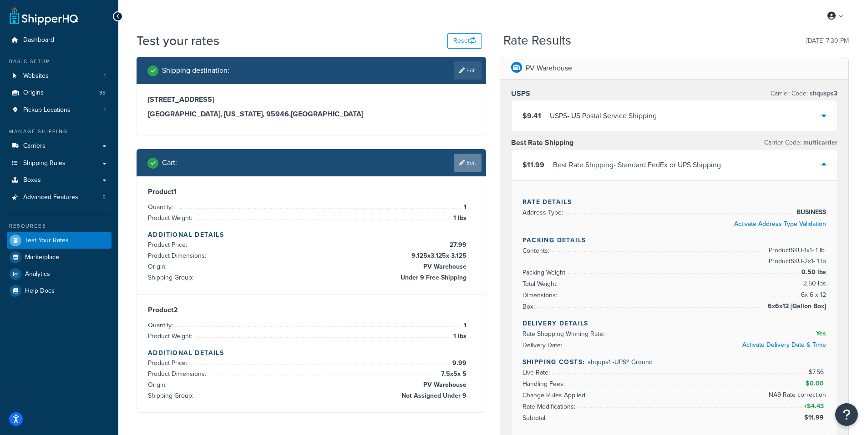
click at [469, 161] on link "Edit" at bounding box center [468, 163] width 28 height 18
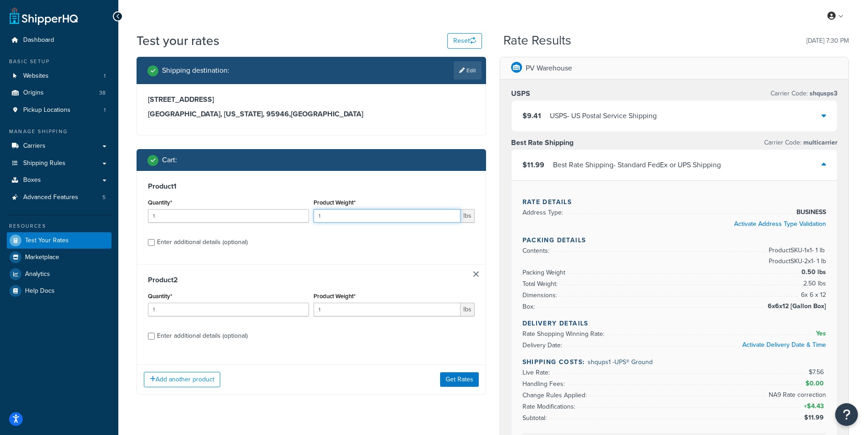
drag, startPoint x: 331, startPoint y: 215, endPoint x: 312, endPoint y: 207, distance: 20.8
click at [313, 212] on input "1" at bounding box center [386, 216] width 147 height 14
type input "3"
click at [149, 245] on input "Enter additional details (optional)" at bounding box center [151, 242] width 7 height 7
checkbox input "true"
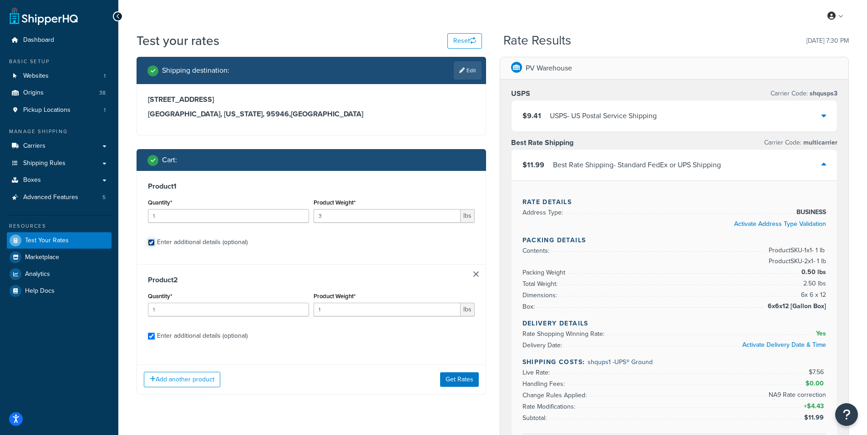
checkbox input "true"
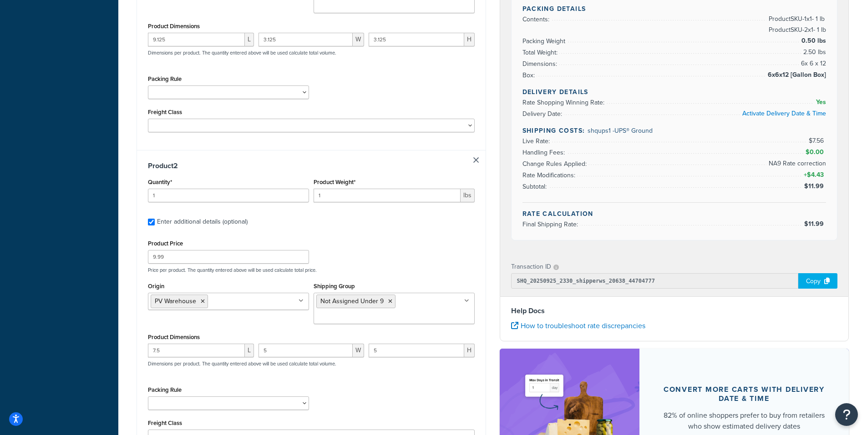
scroll to position [454, 0]
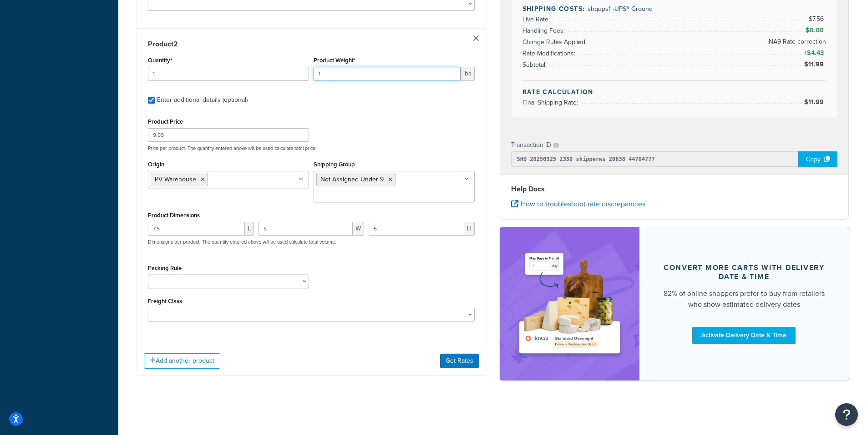
drag, startPoint x: 329, startPoint y: 76, endPoint x: 285, endPoint y: 70, distance: 44.5
click at [285, 70] on div "Quantity* 1 Product Weight* 1 lbs" at bounding box center [311, 70] width 331 height 33
type input "3"
click at [459, 359] on button "Get Rates" at bounding box center [459, 361] width 39 height 15
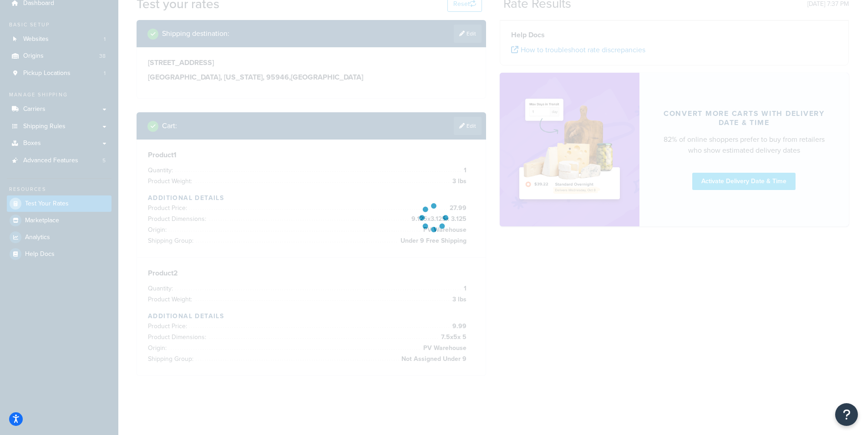
scroll to position [63, 0]
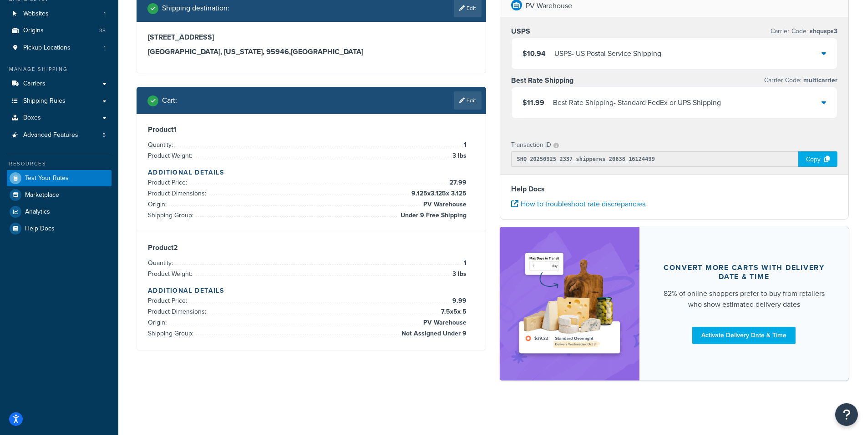
click at [819, 101] on div "$11.99 Best Rate Shipping - Standard FedEx or UPS Shipping" at bounding box center [674, 102] width 326 height 31
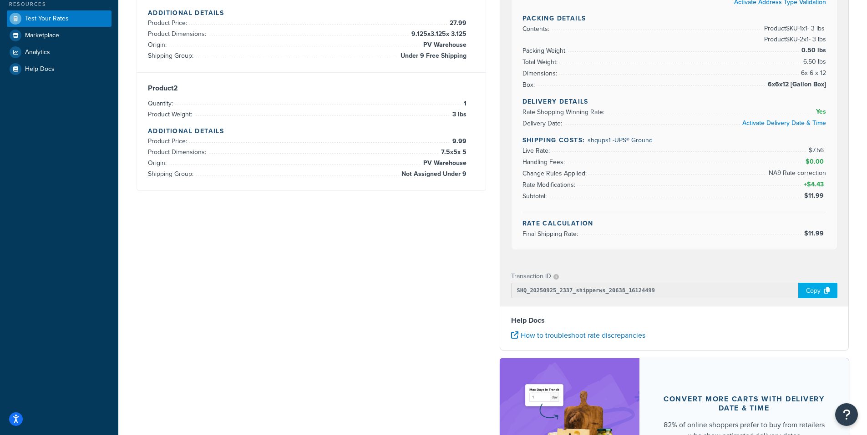
scroll to position [273, 0]
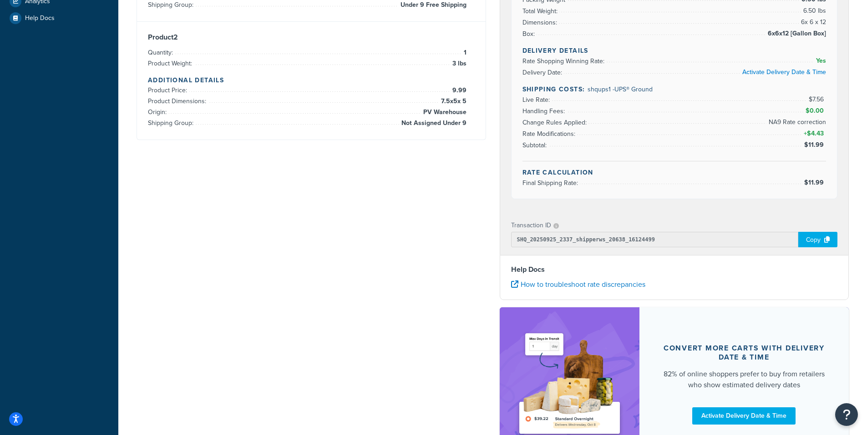
click at [816, 240] on div "Copy" at bounding box center [817, 239] width 39 height 15
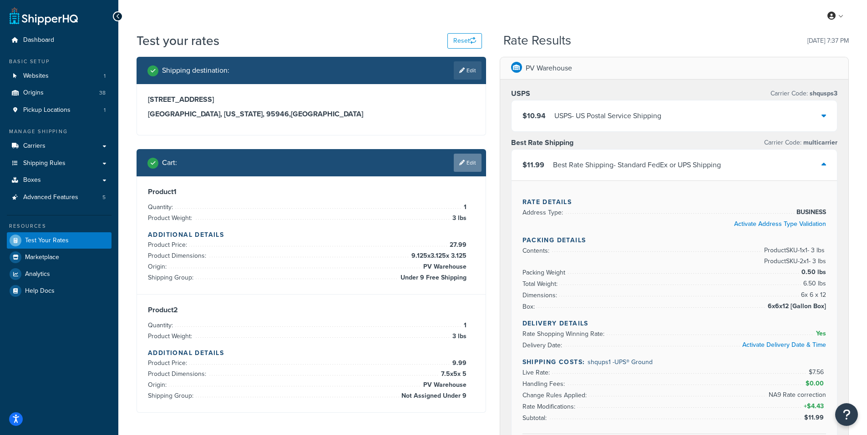
click at [469, 169] on link "Edit" at bounding box center [468, 163] width 28 height 18
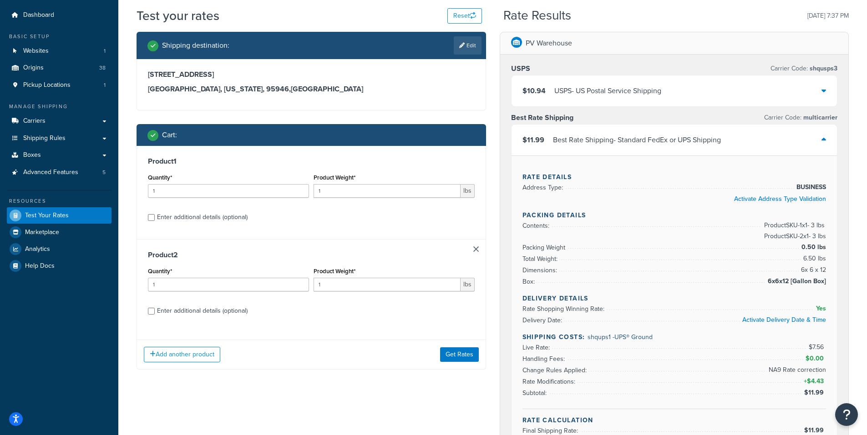
scroll to position [91, 0]
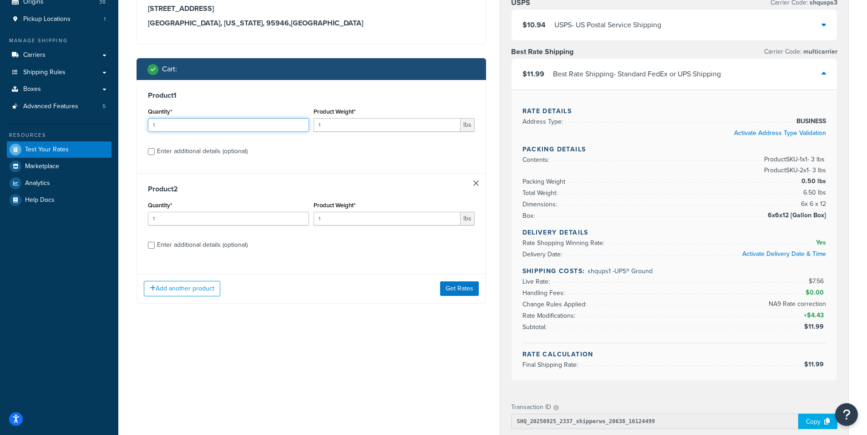
drag, startPoint x: 176, startPoint y: 124, endPoint x: 107, endPoint y: 124, distance: 68.7
click at [107, 124] on div "Dashboard Basic Setup Websites 1 Origins 38 Pickup Locations 1 Manage Shipping …" at bounding box center [433, 303] width 867 height 789
type input "4"
drag, startPoint x: 156, startPoint y: 218, endPoint x: 132, endPoint y: 218, distance: 23.7
click at [132, 218] on div "Shipping destination : Edit 10944 Chances R Rd. Penn Valley, California, 95946 …" at bounding box center [311, 142] width 363 height 352
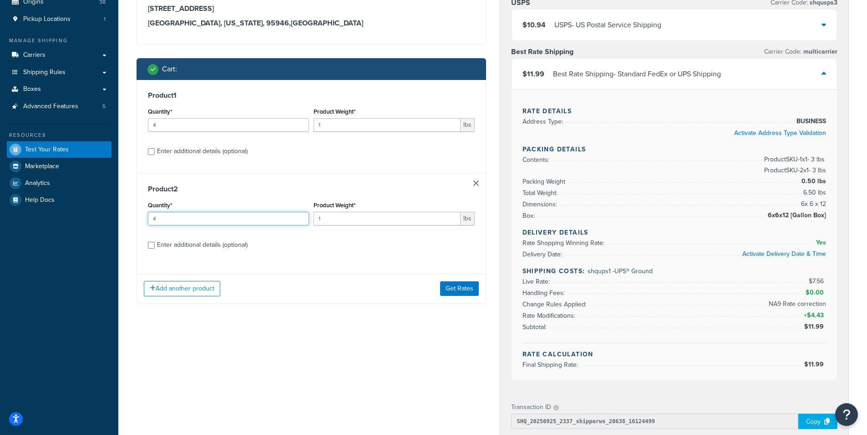
type input "4"
drag, startPoint x: 326, startPoint y: 128, endPoint x: 313, endPoint y: 126, distance: 12.4
click at [314, 127] on input "1" at bounding box center [386, 125] width 147 height 14
type input "3"
drag, startPoint x: 328, startPoint y: 222, endPoint x: 280, endPoint y: 222, distance: 48.2
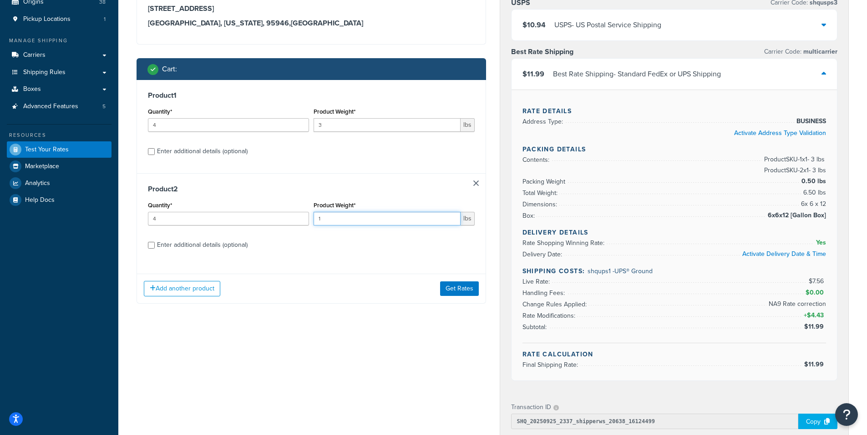
click at [280, 222] on div "Quantity* 4 Product Weight* 1 lbs" at bounding box center [311, 215] width 331 height 33
type input "3"
click at [152, 151] on input "Enter additional details (optional)" at bounding box center [151, 151] width 7 height 7
checkbox input "true"
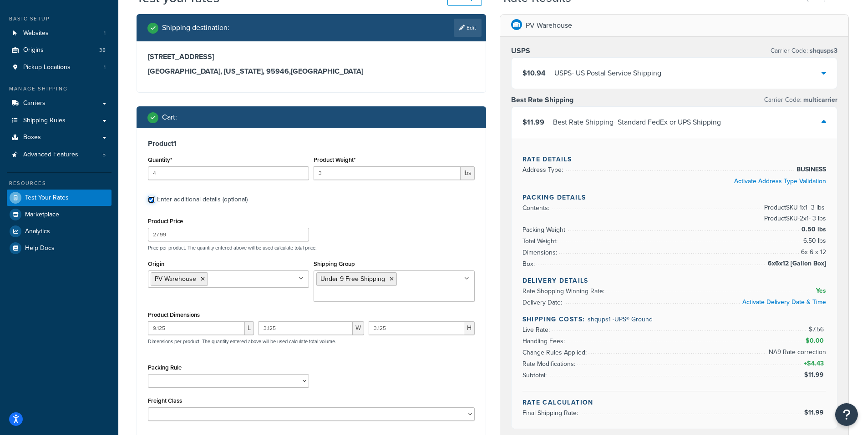
scroll to position [0, 0]
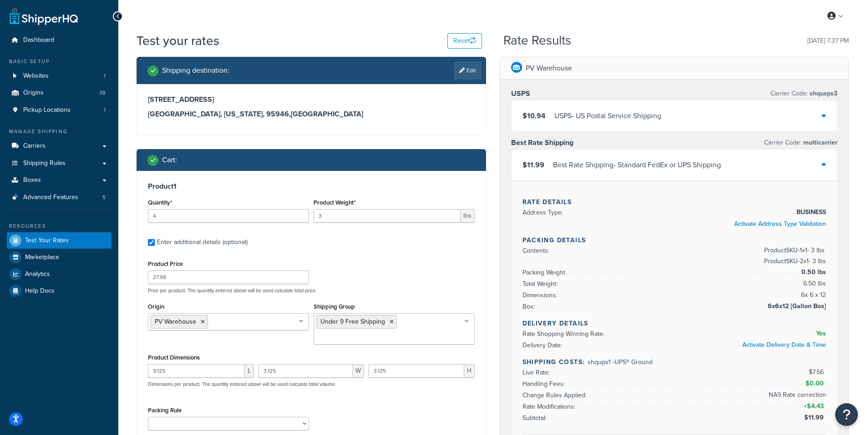
drag, startPoint x: 467, startPoint y: 68, endPoint x: 461, endPoint y: 76, distance: 10.4
click at [467, 70] on link "Edit" at bounding box center [468, 70] width 28 height 18
select select "CA"
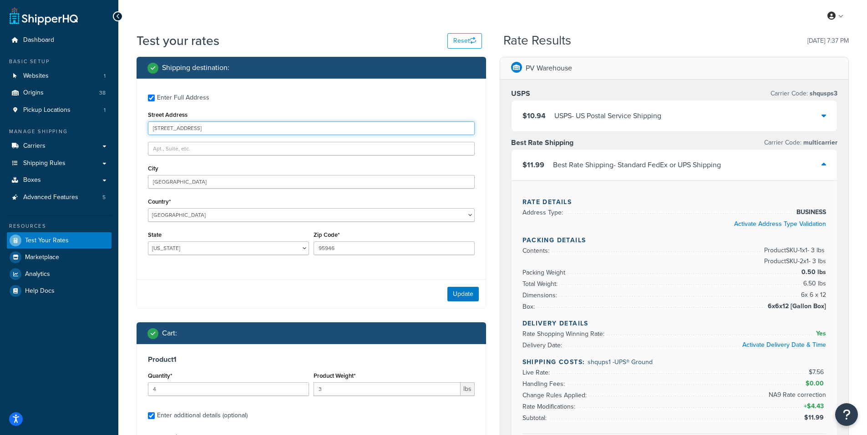
drag, startPoint x: 214, startPoint y: 131, endPoint x: 142, endPoint y: 131, distance: 71.4
click at [142, 131] on div "Enter Full Address Street Address 10944 Chances R Rd. City Penn Valley Country*…" at bounding box center [311, 176] width 348 height 194
paste input "5173 WARING RD. #41"
type input "5173 WARING RD. #41"
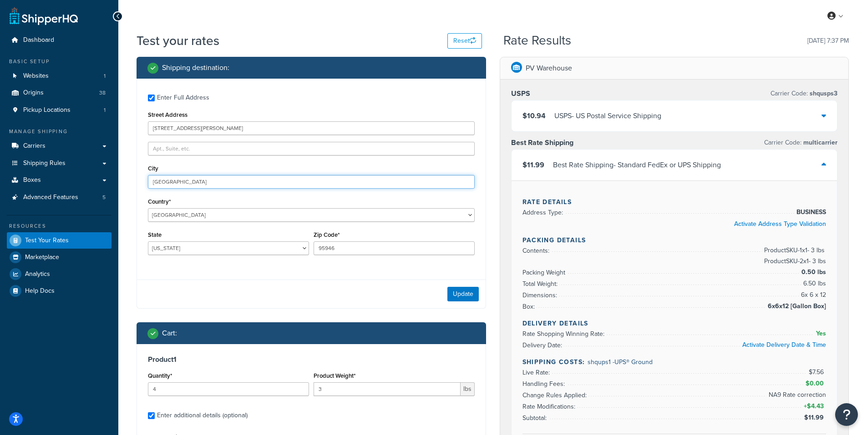
drag, startPoint x: 192, startPoint y: 183, endPoint x: 141, endPoint y: 183, distance: 51.4
click at [141, 183] on div "Enter Full Address Street Address 5173 WARING RD. #41 City Penn Valley Country*…" at bounding box center [311, 176] width 348 height 194
paste input "SAN DIEGO CA 92120"
drag, startPoint x: 180, startPoint y: 182, endPoint x: 247, endPoint y: 182, distance: 66.9
click at [247, 182] on input "SAN DIEGO CA 92120" at bounding box center [311, 182] width 327 height 14
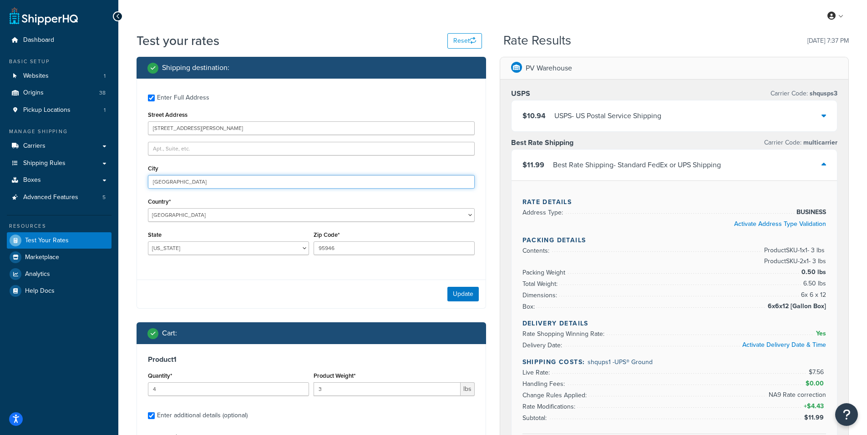
type input "SAN DIEGO"
drag, startPoint x: 340, startPoint y: 249, endPoint x: 302, endPoint y: 248, distance: 38.2
click at [302, 249] on div "State Alabama Alaska American Samoa Arizona Arkansas Armed Forces Americas Arme…" at bounding box center [311, 245] width 331 height 33
paste input "CA 92120"
drag, startPoint x: 328, startPoint y: 248, endPoint x: 301, endPoint y: 248, distance: 27.8
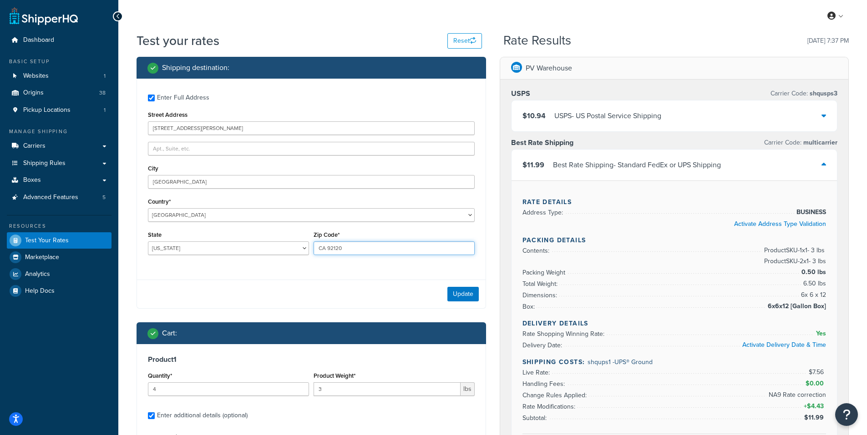
click at [301, 248] on div "State Alabama Alaska American Samoa Arizona Arkansas Armed Forces Americas Arme…" at bounding box center [311, 245] width 331 height 33
type input "92120"
click at [338, 277] on div "Enter Full Address Street Address 5173 WARING RD. #41 City SAN DIEGO Country* U…" at bounding box center [310, 194] width 349 height 230
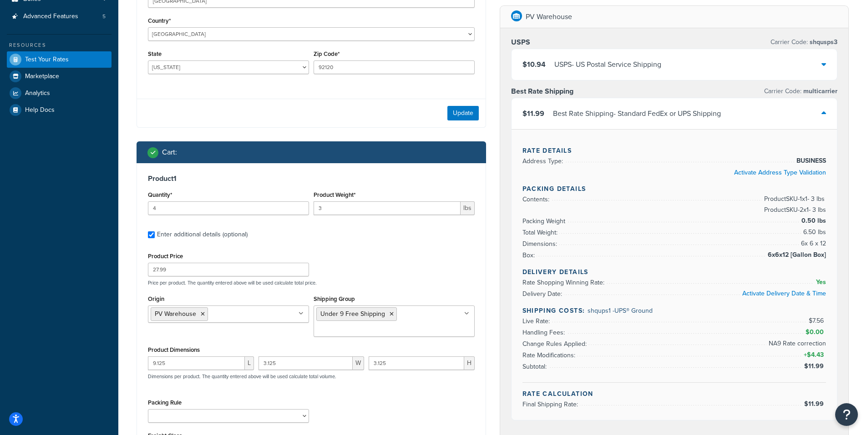
scroll to position [182, 0]
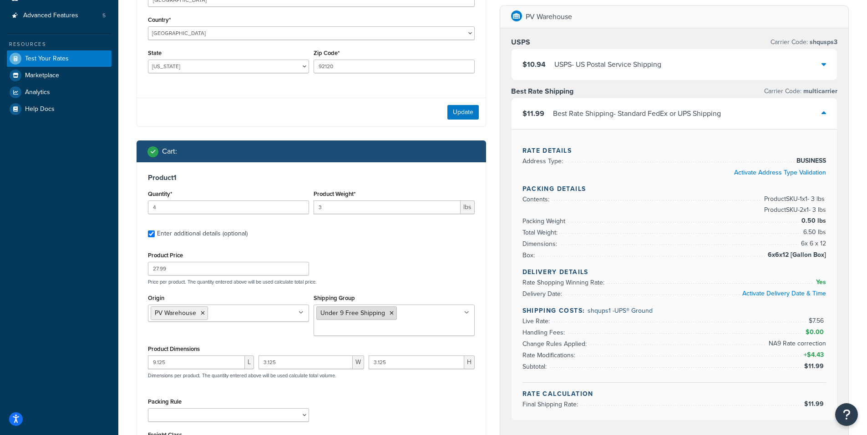
click at [391, 313] on icon at bounding box center [391, 313] width 4 height 5
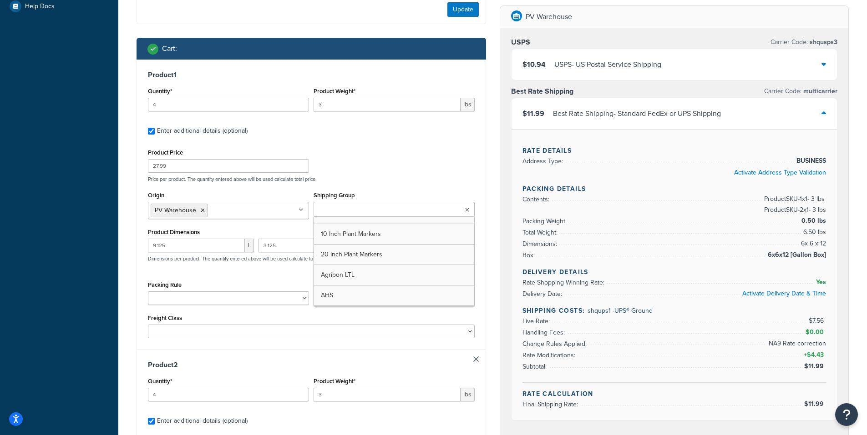
scroll to position [318, 0]
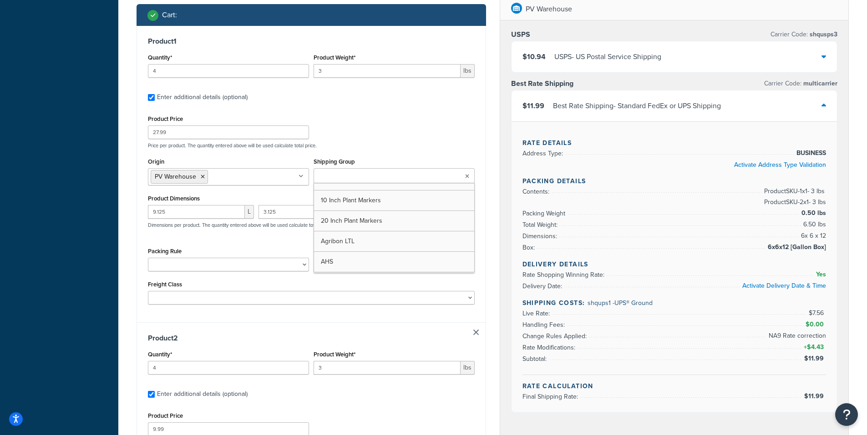
click at [400, 334] on h3 "Product 2" at bounding box center [311, 338] width 327 height 9
click at [323, 177] on input "Shipping Group" at bounding box center [356, 177] width 81 height 10
type input "1 Gallon"
click at [359, 254] on div "Packing Rule 1 Gallon 10 Inch Plant Markers 20 Inch Plant Markers AHS 4 claw GO…" at bounding box center [311, 261] width 331 height 33
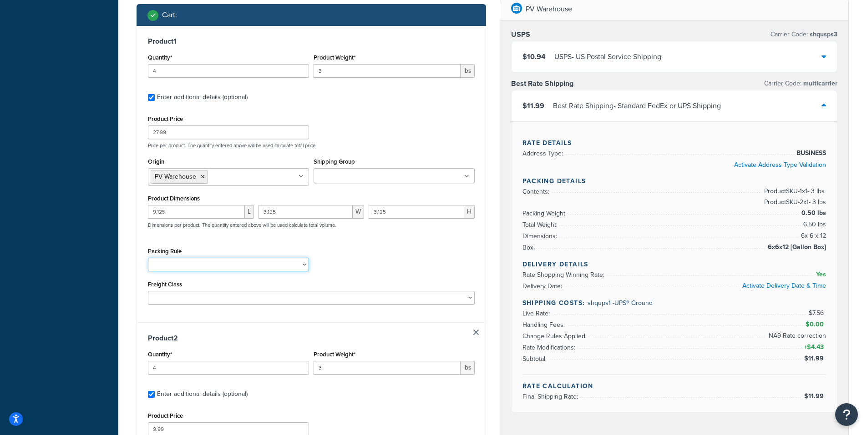
click at [182, 268] on select "1 Gallon 10 Inch Plant Markers 20 Inch Plant Markers AHS 4 claw GO500 AHS 5 Gal…" at bounding box center [228, 265] width 161 height 14
select select "23092"
click at [148, 258] on select "1 Gallon 10 Inch Plant Markers 20 Inch Plant Markers AHS 4 claw GO500 AHS 5 Gal…" at bounding box center [228, 265] width 161 height 14
click at [354, 237] on div "9.125 L 3.125 W 3.125 H Dimensions per product. The quantity entered above will…" at bounding box center [311, 221] width 331 height 33
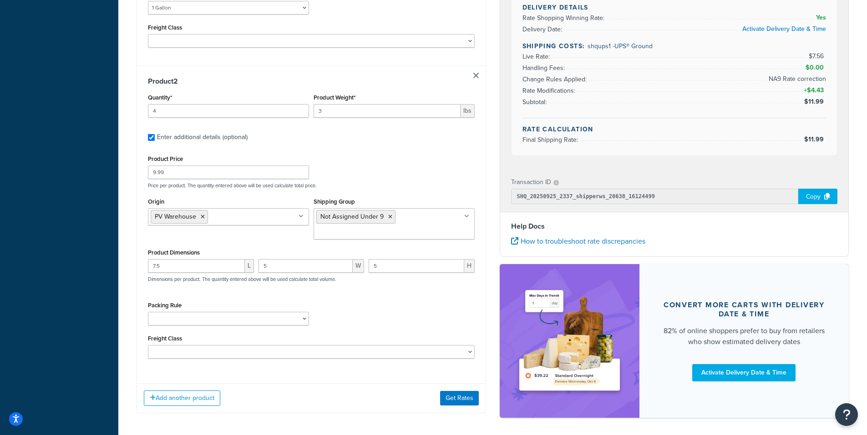
scroll to position [591, 0]
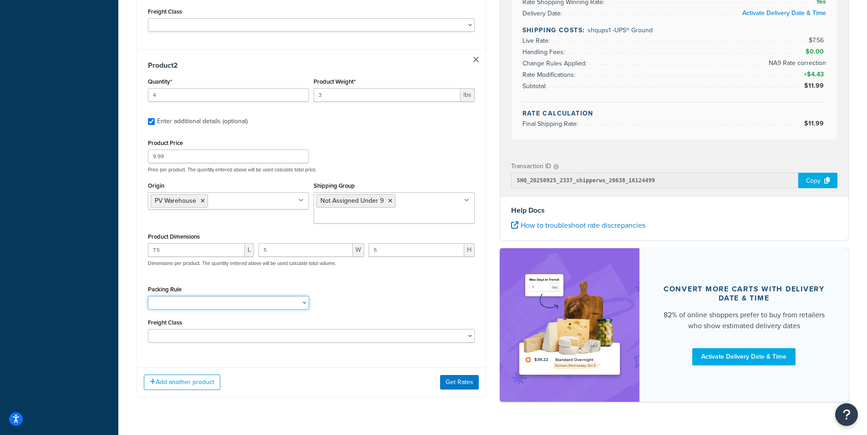
click at [190, 301] on select "1 Gallon 10 Inch Plant Markers 20 Inch Plant Markers AHS 4 claw GO500 AHS 5 Gal…" at bounding box center [228, 303] width 161 height 14
click at [368, 299] on div "Packing Rule 1 Gallon 10 Inch Plant Markers 20 Inch Plant Markers AHS 4 claw GO…" at bounding box center [311, 299] width 331 height 33
click at [173, 306] on select "1 Gallon 10 Inch Plant Markers 20 Inch Plant Markers AHS 4 claw GO500 AHS 5 Gal…" at bounding box center [228, 303] width 161 height 14
select select "23092"
click at [148, 296] on select "1 Gallon 10 Inch Plant Markers 20 Inch Plant Markers AHS 4 claw GO500 AHS 5 Gal…" at bounding box center [228, 303] width 161 height 14
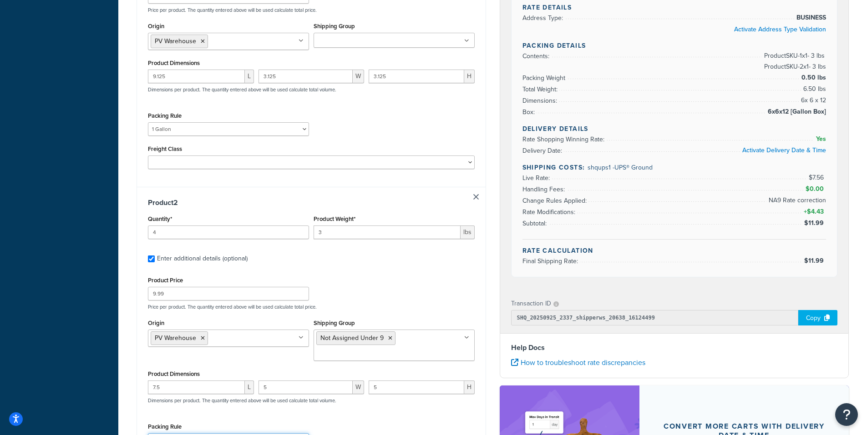
scroll to position [455, 0]
click at [389, 337] on icon at bounding box center [390, 337] width 4 height 5
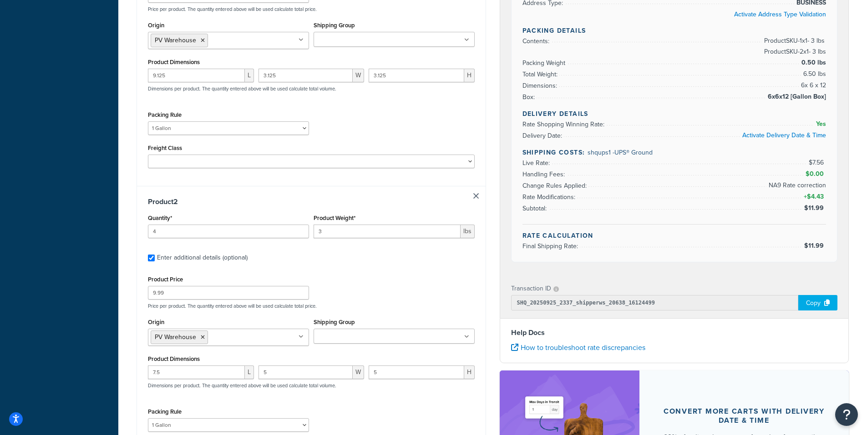
click at [493, 298] on div "PV Warehouse USPS Carrier Code: shqusps3 $10.94 USPS - US Postal Service Shippi…" at bounding box center [674, 190] width 363 height 687
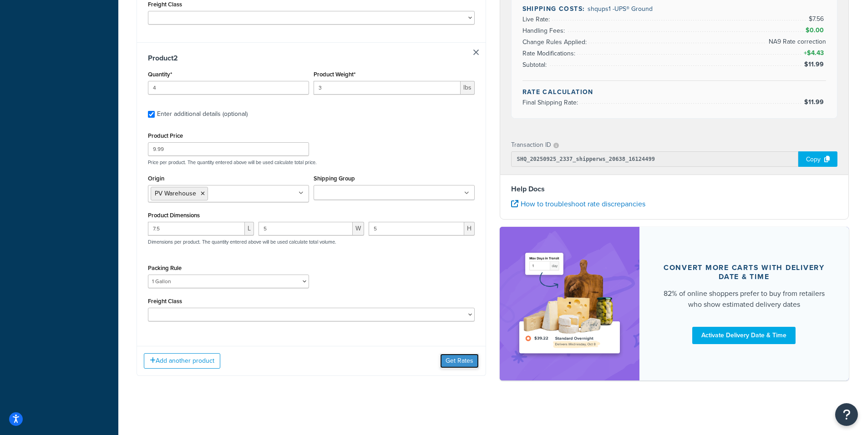
click at [457, 364] on button "Get Rates" at bounding box center [459, 361] width 39 height 15
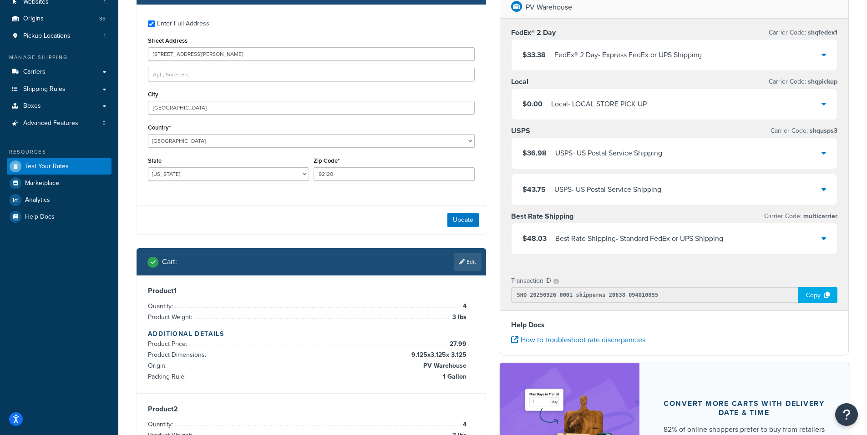
scroll to position [210, 0]
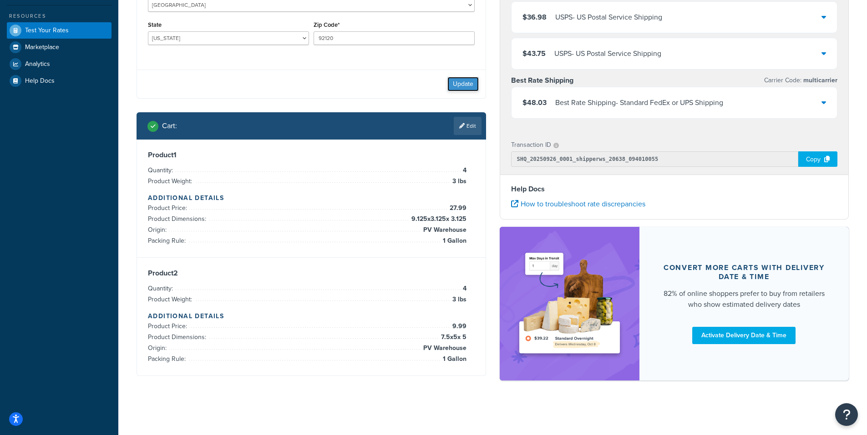
click at [465, 82] on button "Update" at bounding box center [462, 84] width 31 height 15
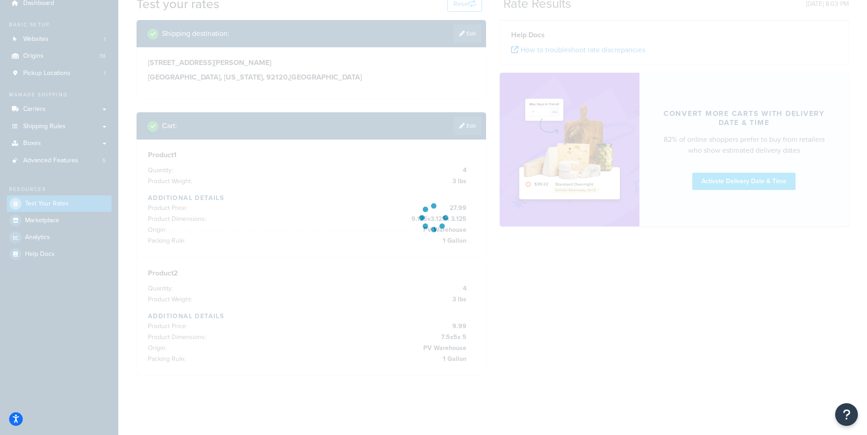
scroll to position [149, 0]
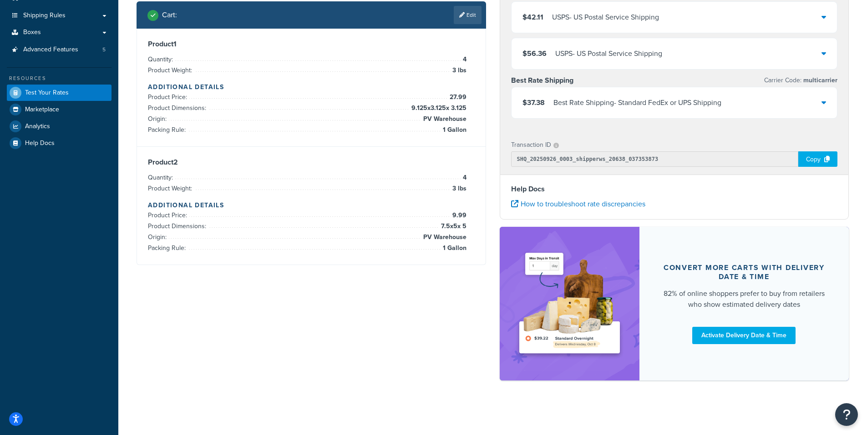
drag, startPoint x: 471, startPoint y: 12, endPoint x: 413, endPoint y: 177, distance: 174.7
click at [471, 12] on link "Edit" at bounding box center [468, 15] width 28 height 18
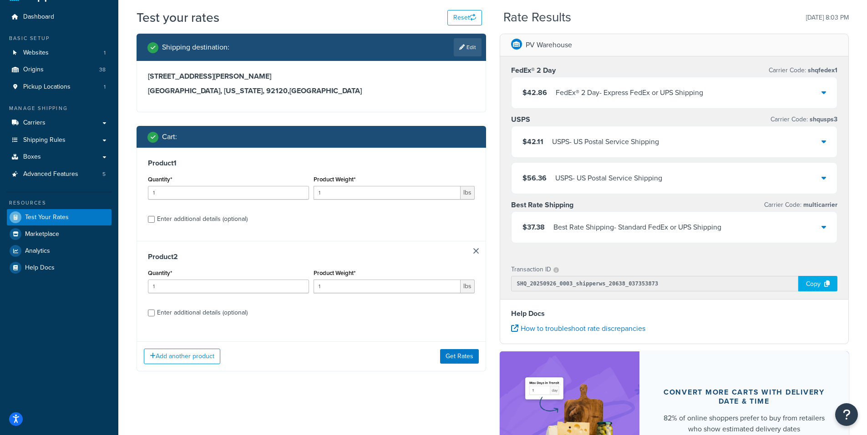
scroll to position [45, 0]
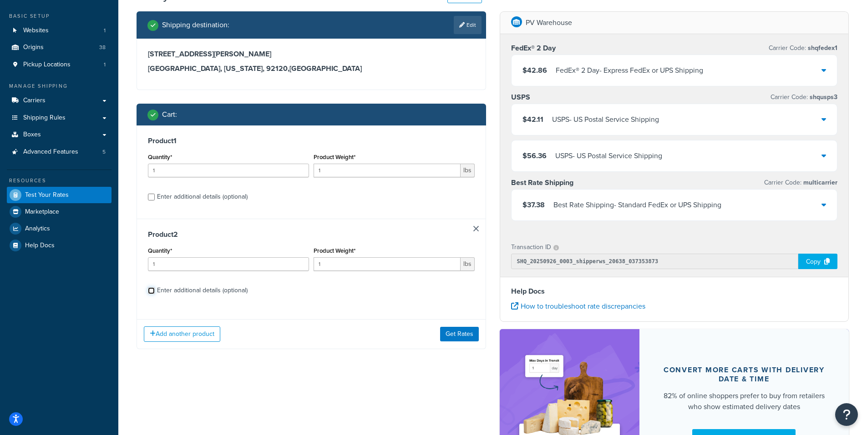
drag, startPoint x: 153, startPoint y: 293, endPoint x: 155, endPoint y: 280, distance: 12.4
click at [154, 291] on input "Enter additional details (optional)" at bounding box center [151, 291] width 7 height 7
checkbox input "true"
select select "23092"
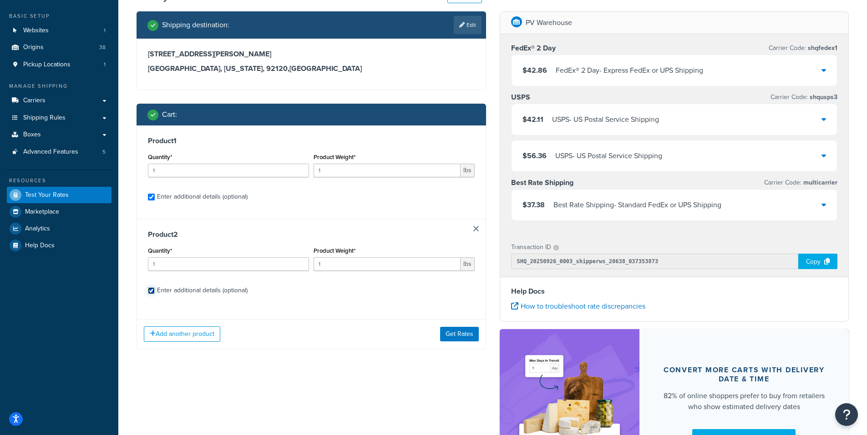
select select "23092"
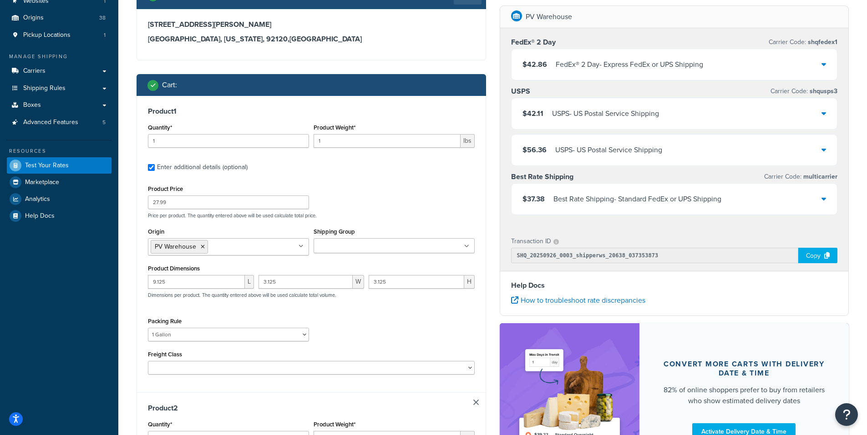
scroll to position [91, 0]
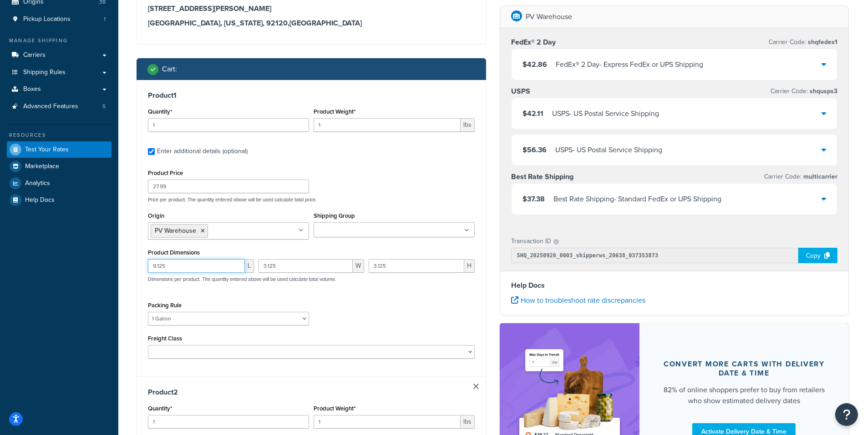
drag, startPoint x: 172, startPoint y: 267, endPoint x: 135, endPoint y: 260, distance: 37.9
click at [135, 260] on div "Shipping destination : Edit 5173 WARING RD. #41 SAN DIEGO, California, 92120 , …" at bounding box center [311, 345] width 363 height 758
type input "11.5"
drag, startPoint x: 277, startPoint y: 270, endPoint x: 243, endPoint y: 264, distance: 33.7
click at [243, 268] on div "11.5 L 3.125 W 3.125 H Dimensions per product. The quantity entered above will …" at bounding box center [311, 275] width 331 height 33
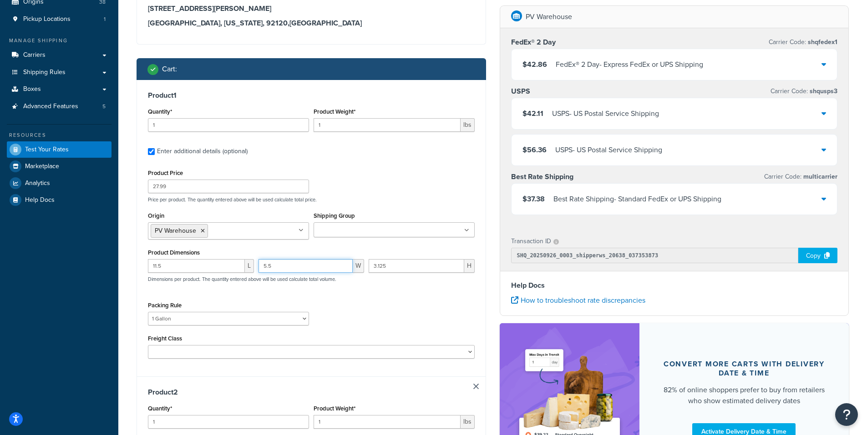
type input "5.5"
drag, startPoint x: 394, startPoint y: 266, endPoint x: 340, endPoint y: 265, distance: 54.1
click at [340, 265] on div "11.5 L 5.5 W 3.125 H Dimensions per product. The quantity entered above will be…" at bounding box center [311, 275] width 331 height 33
type input "5.5"
click at [396, 310] on div "Packing Rule 1 Gallon 10 Inch Plant Markers 20 Inch Plant Markers AHS 4 claw GO…" at bounding box center [311, 315] width 331 height 33
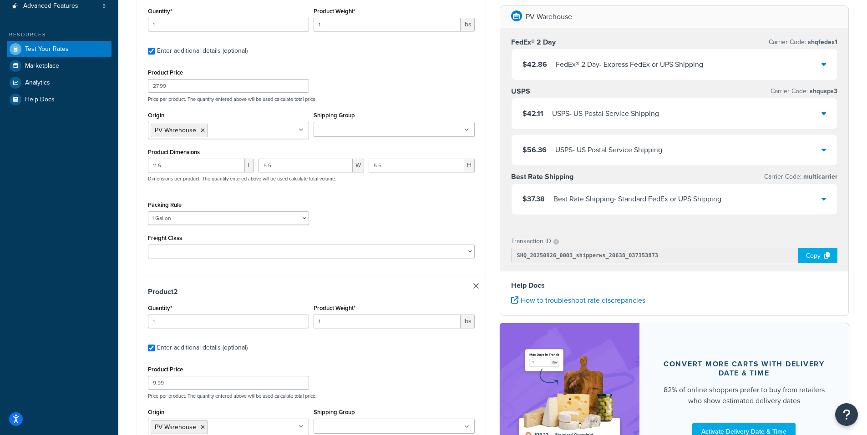
scroll to position [182, 0]
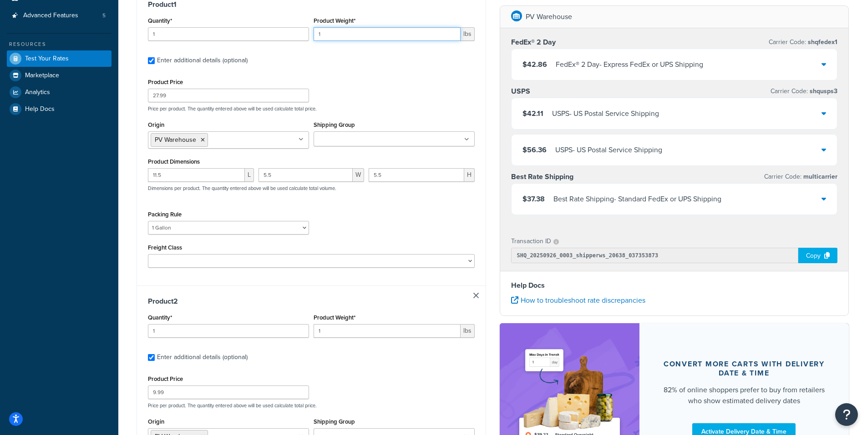
drag, startPoint x: 328, startPoint y: 37, endPoint x: 282, endPoint y: 20, distance: 49.8
click at [285, 23] on div "Quantity* 1 Product Weight* 1 lbs" at bounding box center [311, 31] width 331 height 33
type input "4"
click at [377, 228] on div "Packing Rule 1 Gallon 10 Inch Plant Markers 20 Inch Plant Markers AHS 4 claw GO…" at bounding box center [311, 224] width 331 height 33
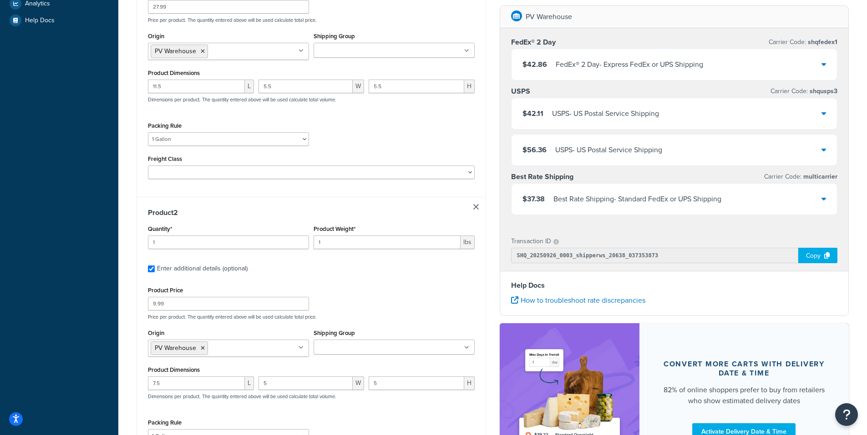
scroll to position [273, 0]
drag, startPoint x: 328, startPoint y: 237, endPoint x: 281, endPoint y: 232, distance: 46.6
click at [281, 232] on div "Quantity* 1 Product Weight* 1 lbs" at bounding box center [311, 237] width 331 height 33
type input "4"
click at [365, 293] on div "Product Price 9.99 Price per product. The quantity entered above will be used c…" at bounding box center [311, 300] width 331 height 36
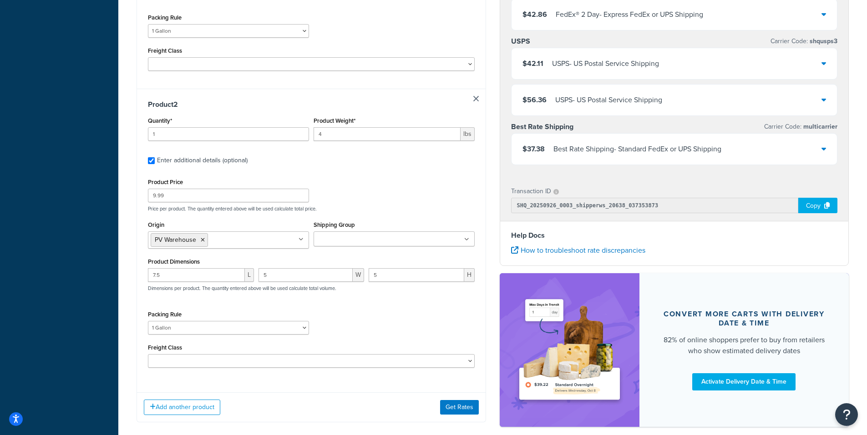
scroll to position [409, 0]
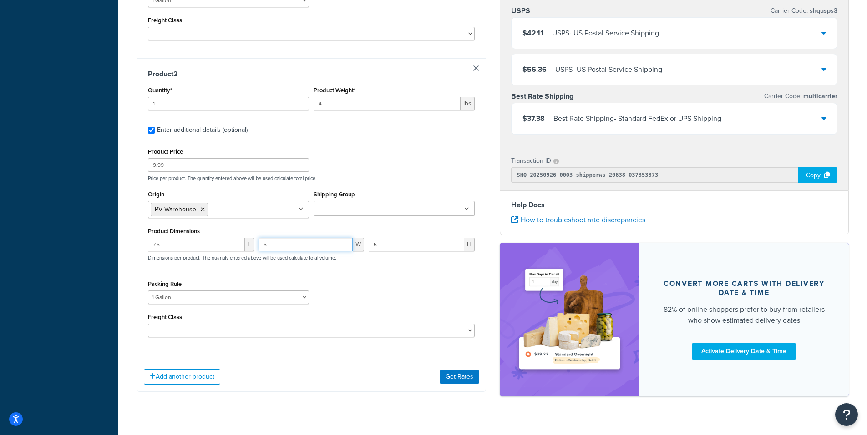
drag, startPoint x: 270, startPoint y: 242, endPoint x: 254, endPoint y: 242, distance: 15.9
click at [254, 242] on div "7.5 L 5 W 5 H Dimensions per product. The quantity entered above will be used c…" at bounding box center [311, 254] width 331 height 33
type input "2"
click at [380, 292] on div "Packing Rule 1 Gallon 10 Inch Plant Markers 20 Inch Plant Markers AHS 4 claw GO…" at bounding box center [311, 294] width 331 height 33
drag, startPoint x: 167, startPoint y: 163, endPoint x: 94, endPoint y: 150, distance: 73.9
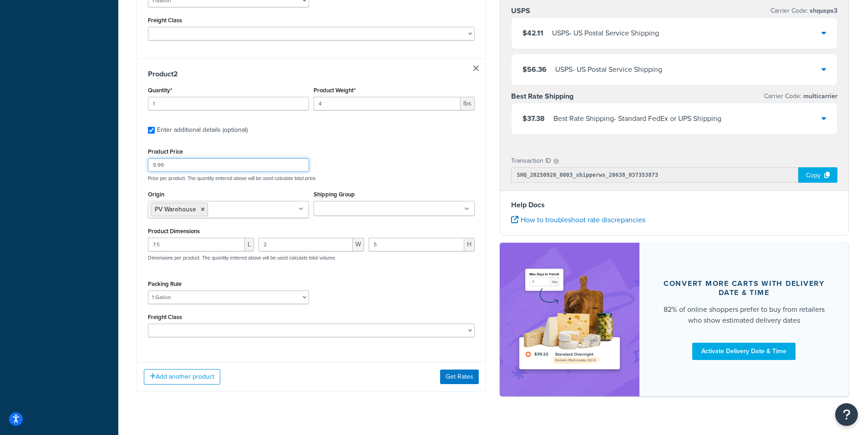
click at [94, 150] on div "Dashboard Basic Setup Websites 1 Origins 38 Pickup Locations 1 Manage Shipping …" at bounding box center [433, 21] width 867 height 861
type input "18.99"
click at [397, 294] on div "Packing Rule 1 Gallon 10 Inch Plant Markers 20 Inch Plant Markers AHS 4 claw GO…" at bounding box center [311, 294] width 331 height 33
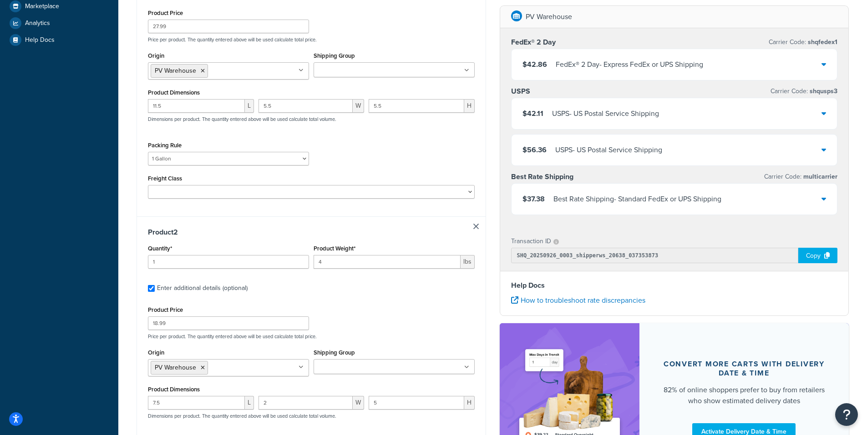
scroll to position [273, 0]
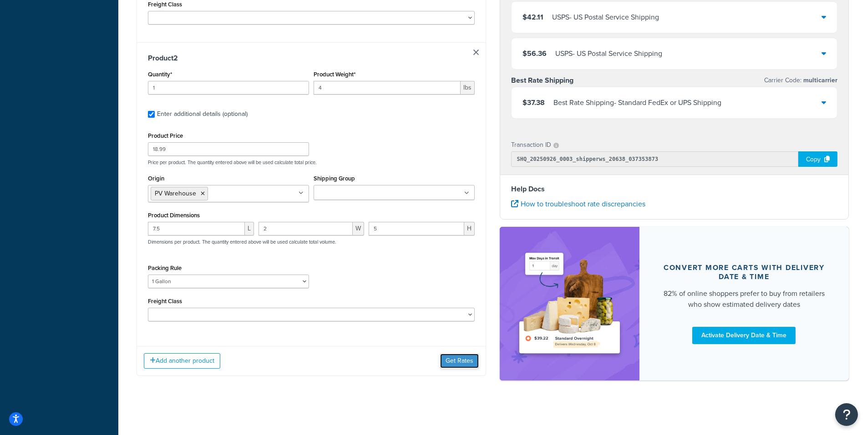
click at [453, 359] on button "Get Rates" at bounding box center [459, 361] width 39 height 15
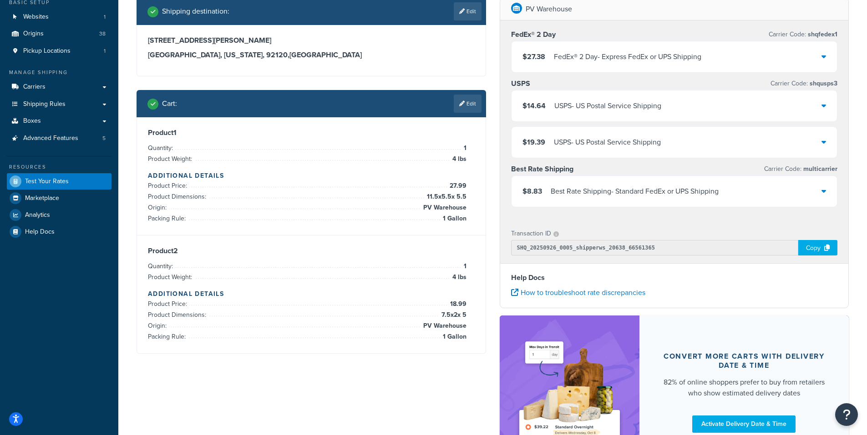
scroll to position [13, 0]
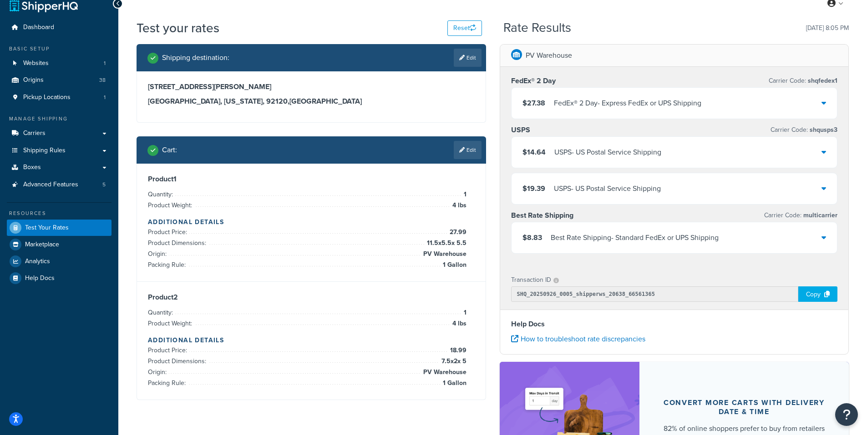
click at [823, 237] on icon at bounding box center [823, 237] width 5 height 7
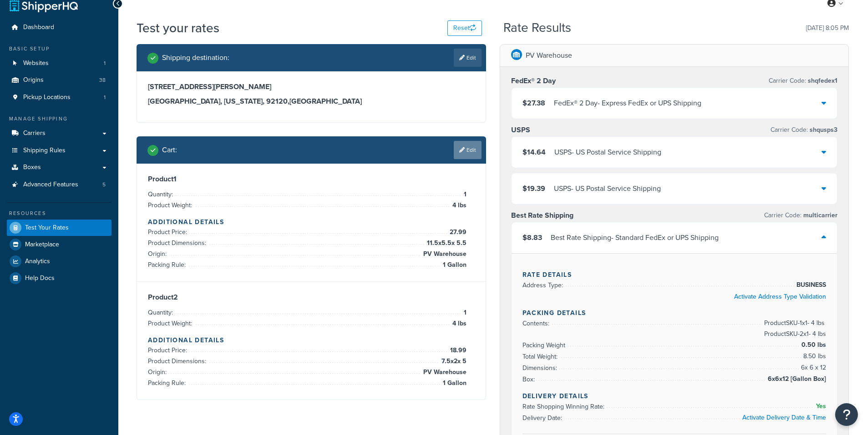
click at [465, 147] on link "Edit" at bounding box center [468, 150] width 28 height 18
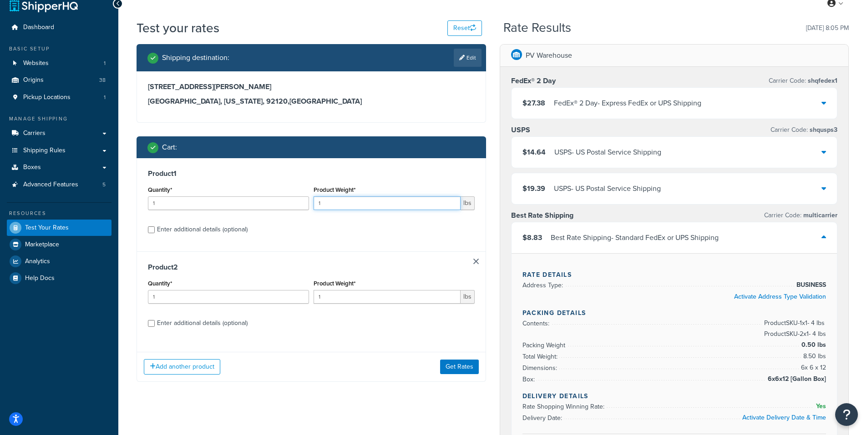
drag, startPoint x: 325, startPoint y: 204, endPoint x: 282, endPoint y: 203, distance: 43.2
click at [282, 204] on div "Quantity* 1 Product Weight* 1 lbs" at bounding box center [311, 200] width 331 height 33
type input "10"
drag, startPoint x: 328, startPoint y: 299, endPoint x: 288, endPoint y: 288, distance: 40.5
click at [289, 290] on div "Quantity* 1 Product Weight* 1 lbs" at bounding box center [311, 294] width 331 height 33
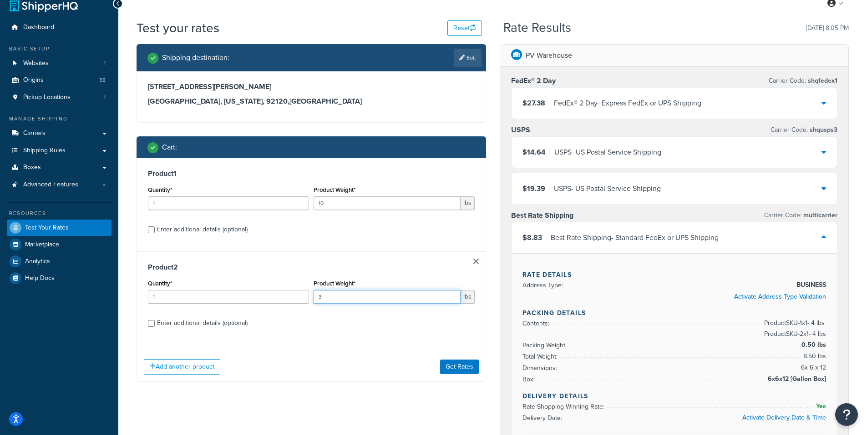
type input "3"
click at [126, 197] on div "Test your rates Reset Rate Results 09/25/2025, 8:05 PM Shipping destination : E…" at bounding box center [492, 392] width 748 height 747
type input "4"
drag, startPoint x: 162, startPoint y: 296, endPoint x: 133, endPoint y: 290, distance: 29.2
click at [134, 292] on div "Shipping destination : Edit 5173 WARING RD. #41 SAN DIEGO, California, 92120 , …" at bounding box center [311, 220] width 363 height 352
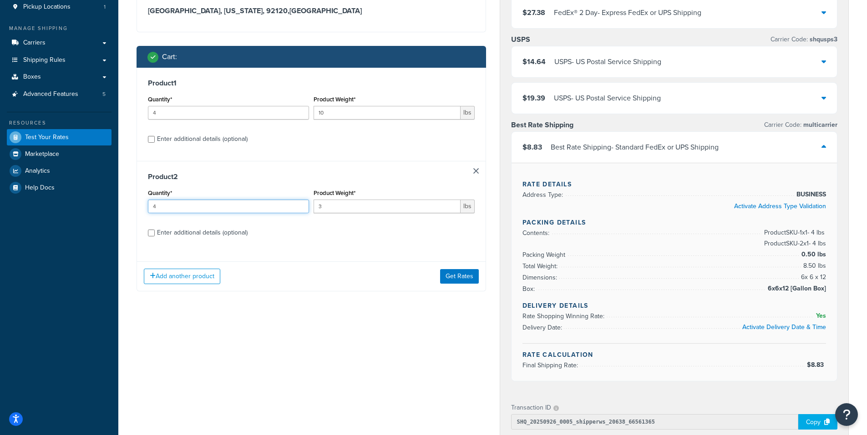
scroll to position [104, 0]
type input "4"
drag, startPoint x: 152, startPoint y: 137, endPoint x: 340, endPoint y: 233, distance: 210.4
click at [153, 139] on input "Enter additional details (optional)" at bounding box center [151, 139] width 7 height 7
checkbox input "true"
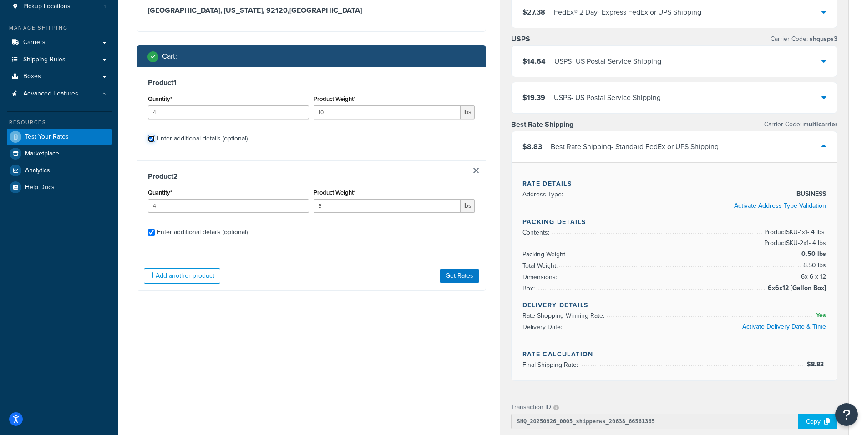
checkbox input "true"
select select "23092"
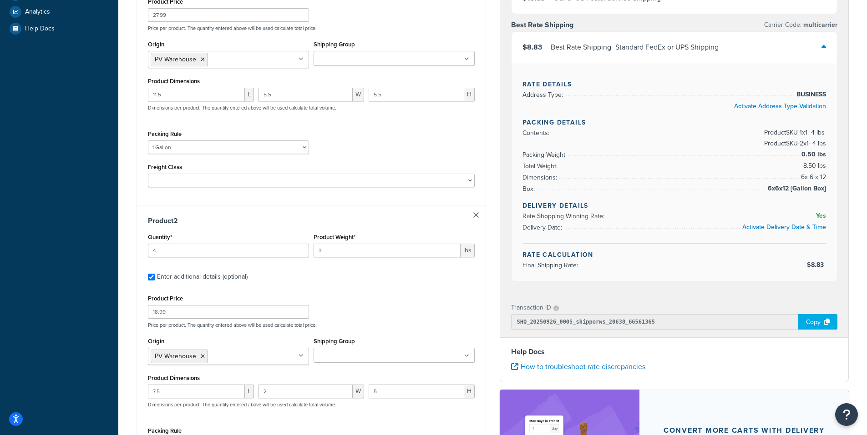
scroll to position [422, 0]
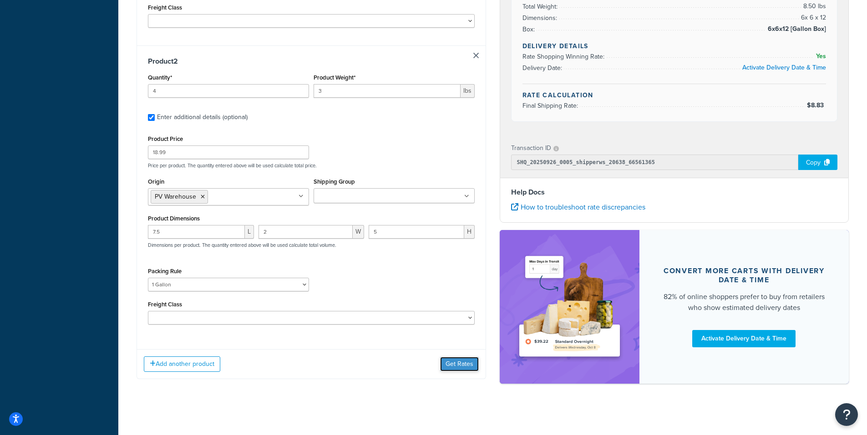
click at [454, 361] on button "Get Rates" at bounding box center [459, 364] width 39 height 15
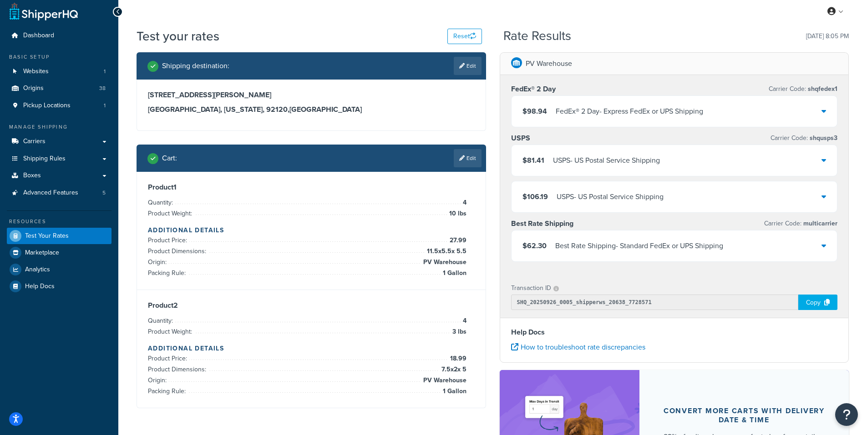
scroll to position [0, 0]
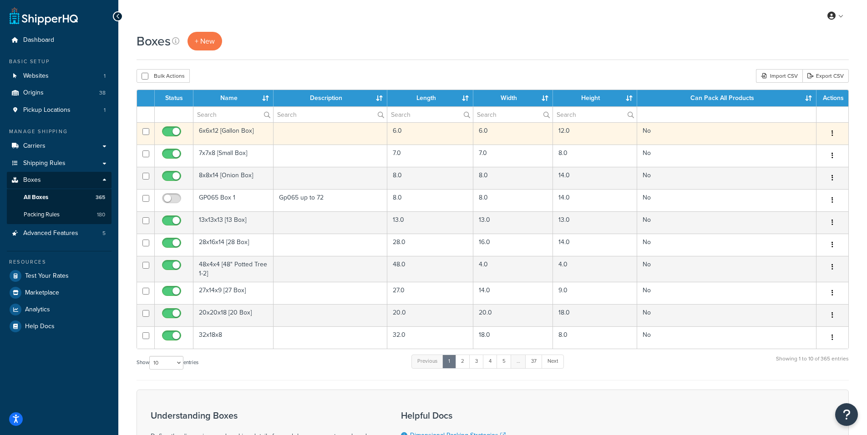
click at [230, 131] on td "6x6x12 [Gallon Box]" at bounding box center [233, 133] width 80 height 22
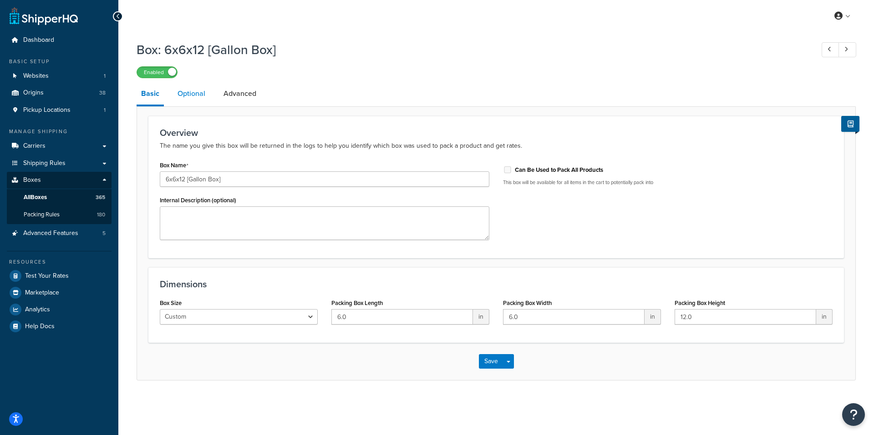
click at [193, 94] on link "Optional" at bounding box center [191, 94] width 37 height 22
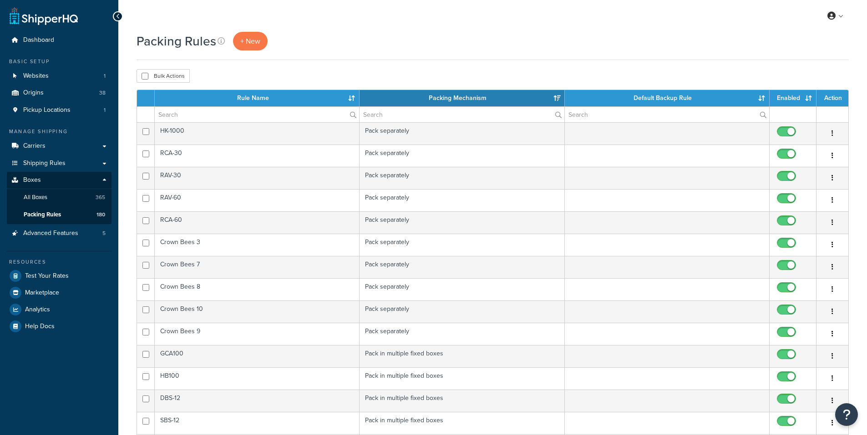
select select "15"
click at [179, 116] on input "text" at bounding box center [257, 114] width 204 height 15
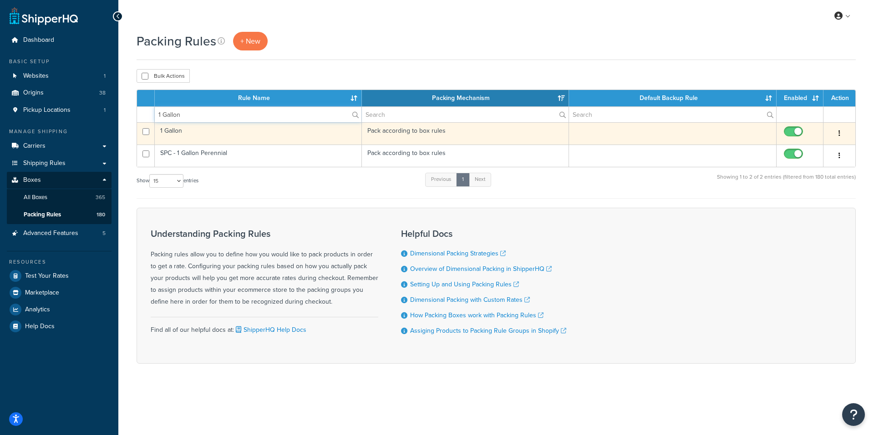
type input "1 Gallon"
click at [168, 131] on td "1 Gallon" at bounding box center [258, 133] width 207 height 22
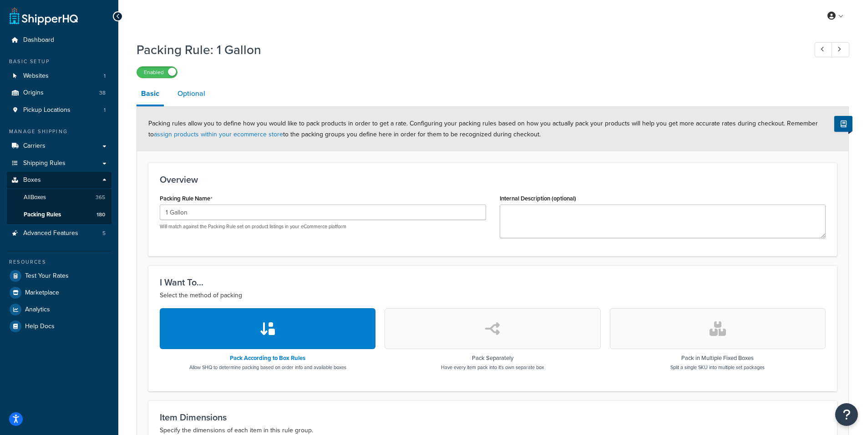
click at [182, 95] on link "Optional" at bounding box center [191, 94] width 37 height 22
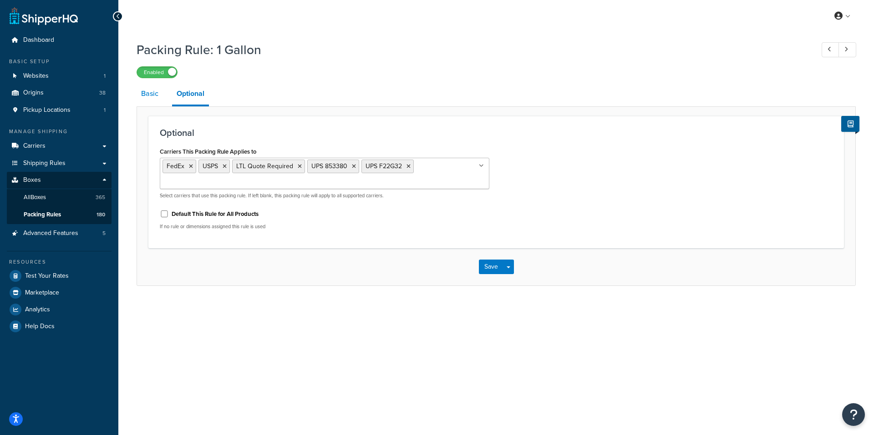
click at [146, 99] on link "Basic" at bounding box center [149, 94] width 26 height 22
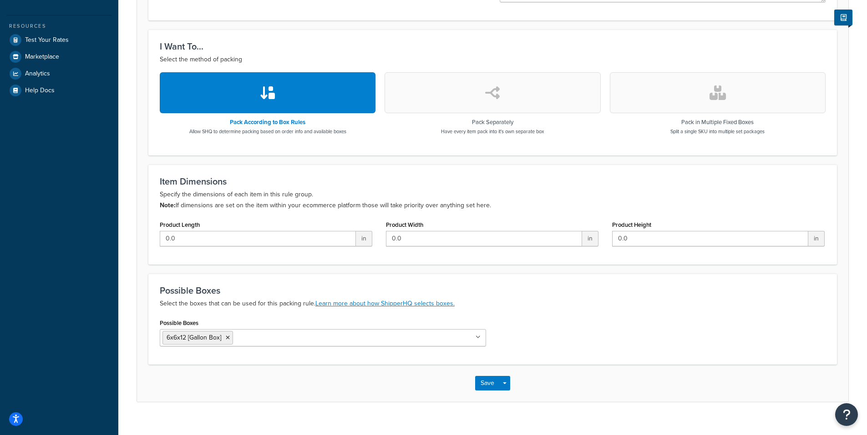
scroll to position [250, 0]
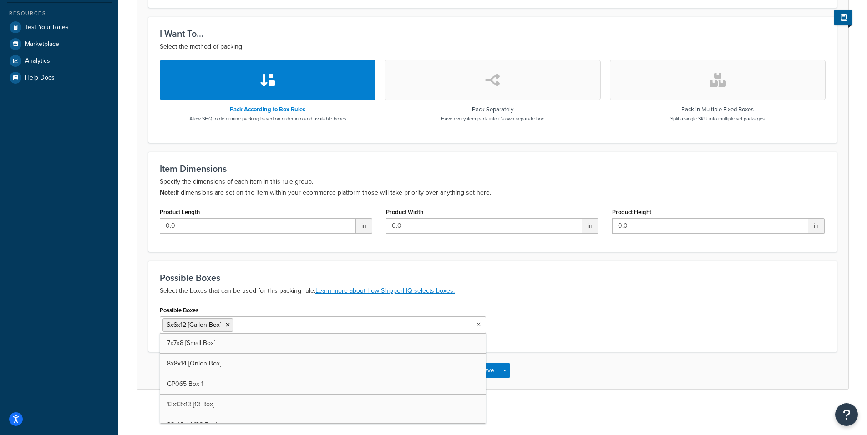
click at [270, 326] on input "Possible Boxes" at bounding box center [275, 325] width 81 height 10
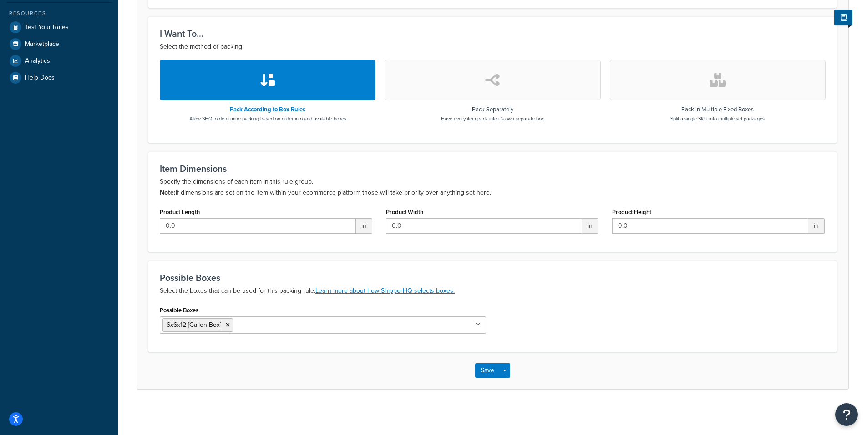
click at [122, 300] on div "Packing Rule: 1 Gallon Enabled Basic Optional Packing rules allow you to define…" at bounding box center [492, 100] width 748 height 625
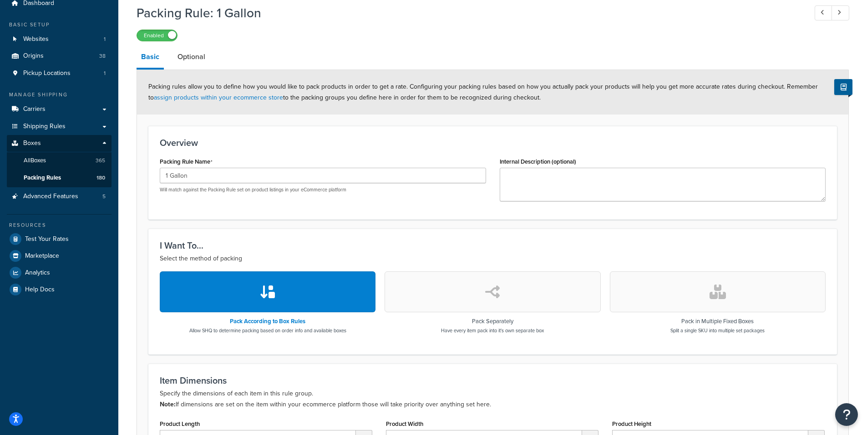
scroll to position [22, 0]
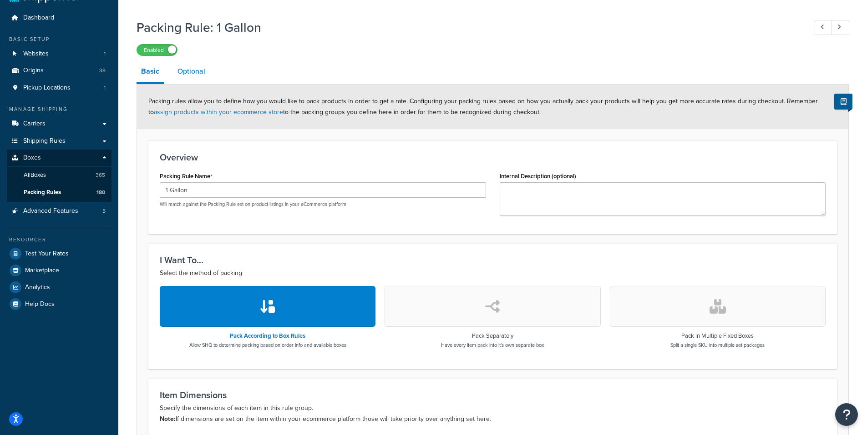
click at [192, 70] on link "Optional" at bounding box center [191, 72] width 37 height 22
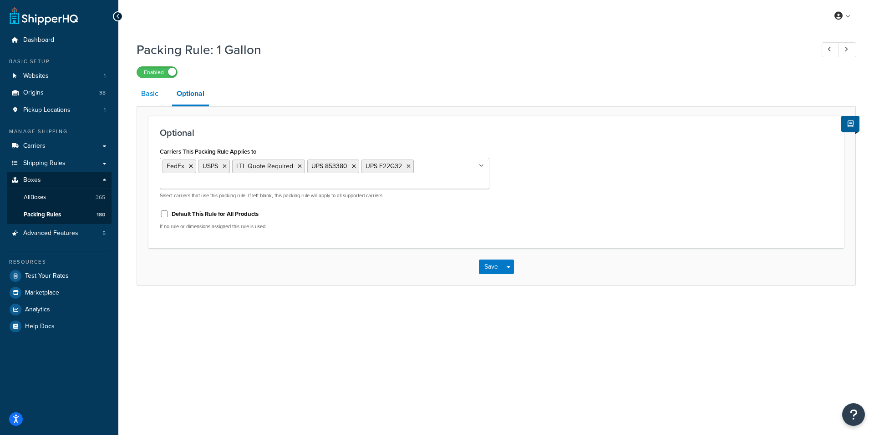
click at [141, 91] on link "Basic" at bounding box center [149, 94] width 26 height 22
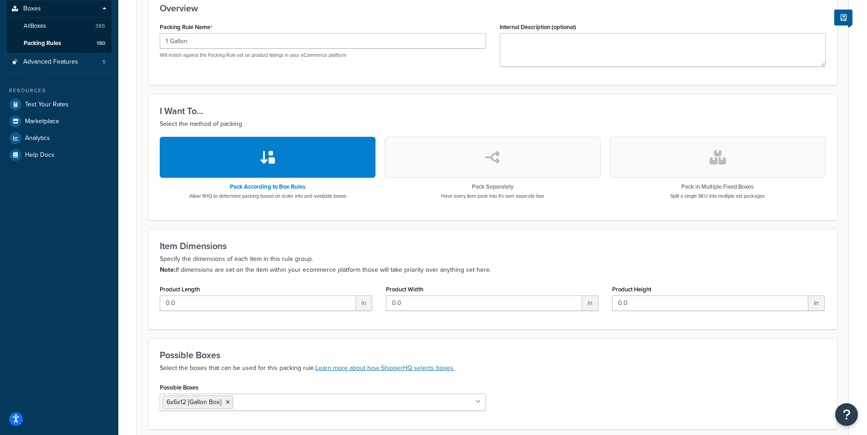
scroll to position [227, 0]
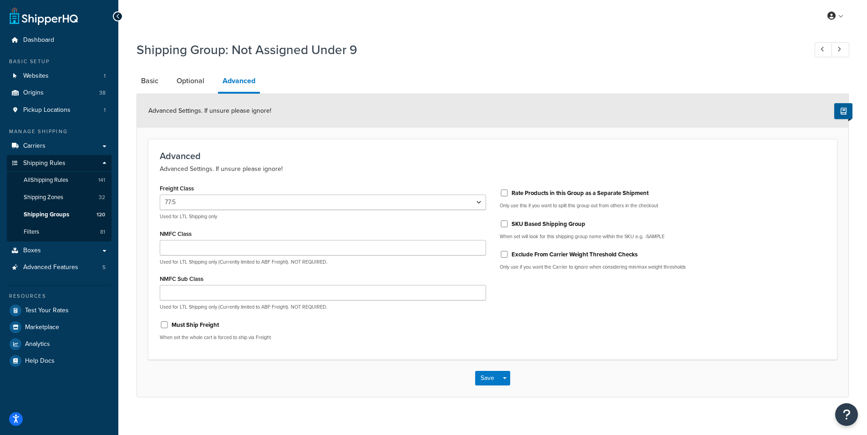
select select "77.5"
click at [185, 87] on link "Optional" at bounding box center [190, 81] width 37 height 22
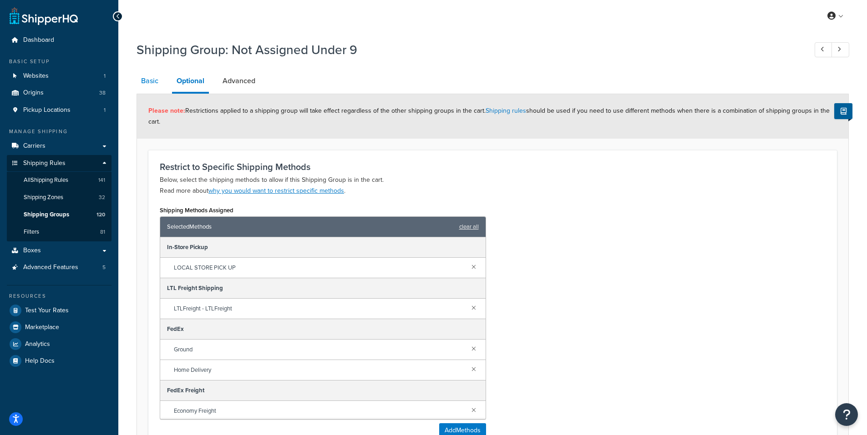
click at [151, 84] on link "Basic" at bounding box center [149, 81] width 26 height 22
